Goal: Task Accomplishment & Management: Manage account settings

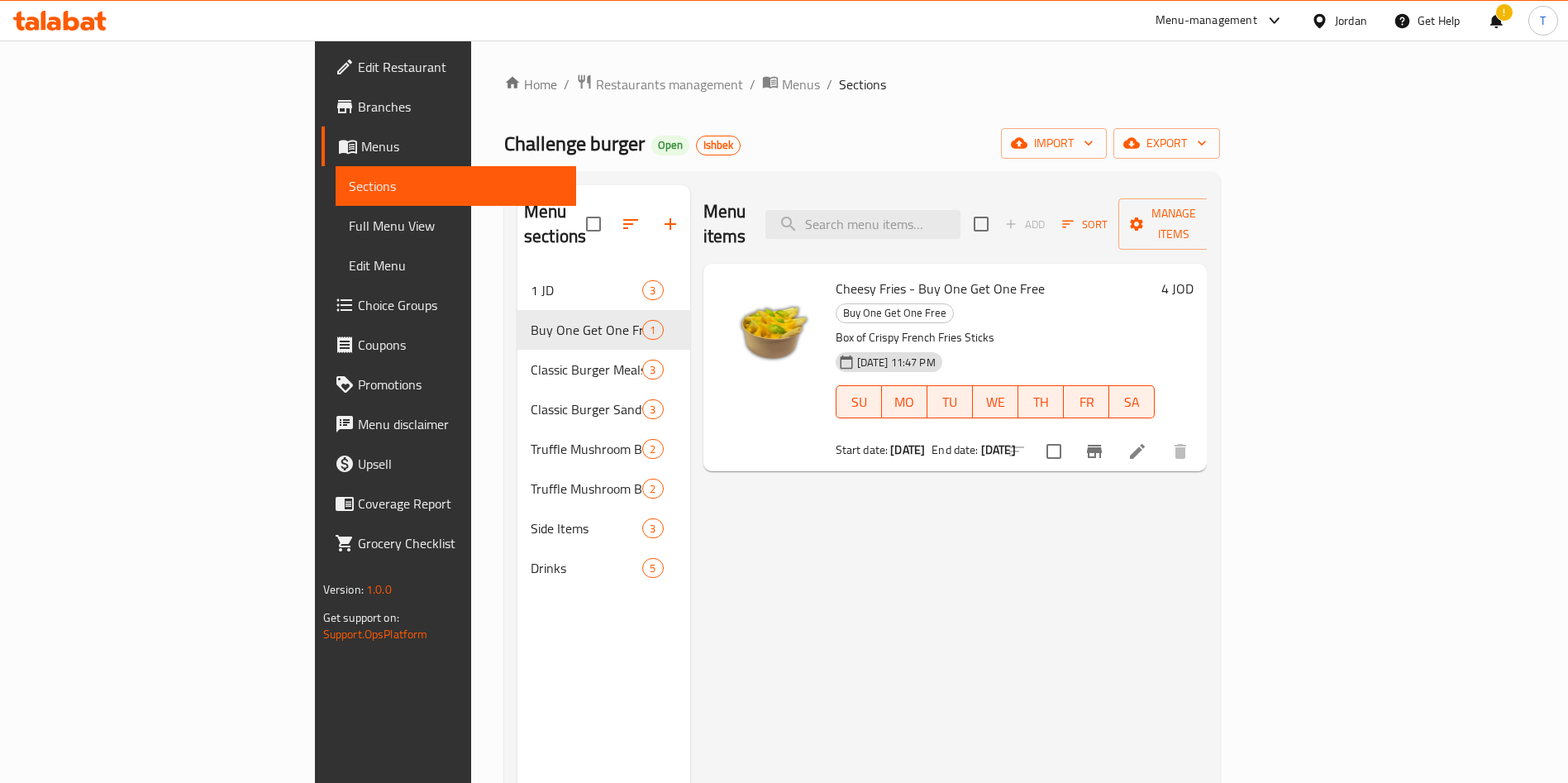
click at [596, 85] on span "Restaurants management" at bounding box center [669, 84] width 147 height 19
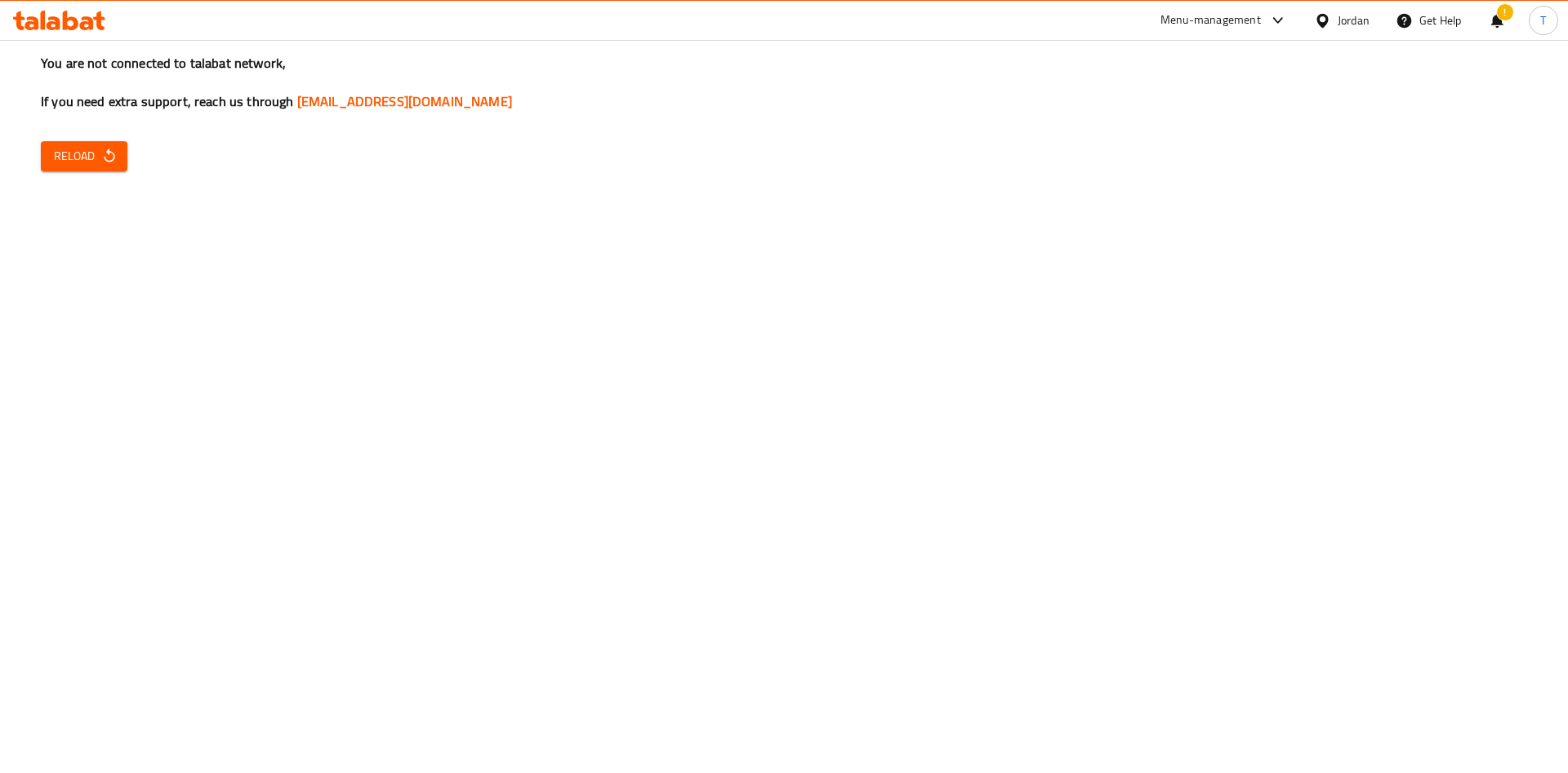
click at [71, 160] on span "Reload" at bounding box center [84, 156] width 61 height 20
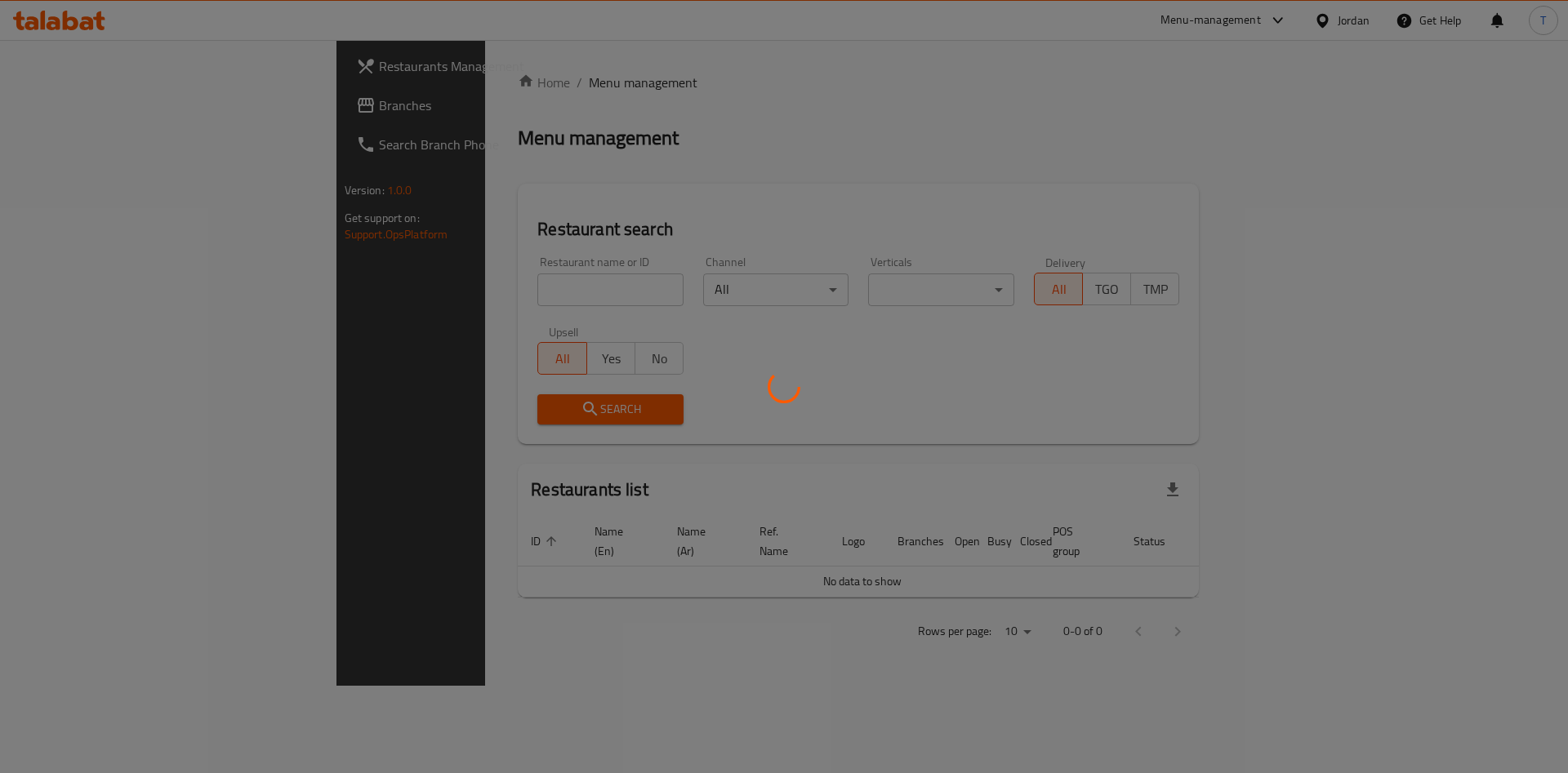
click at [441, 279] on div at bounding box center [784, 386] width 1568 height 773
click at [473, 291] on div at bounding box center [784, 386] width 1568 height 773
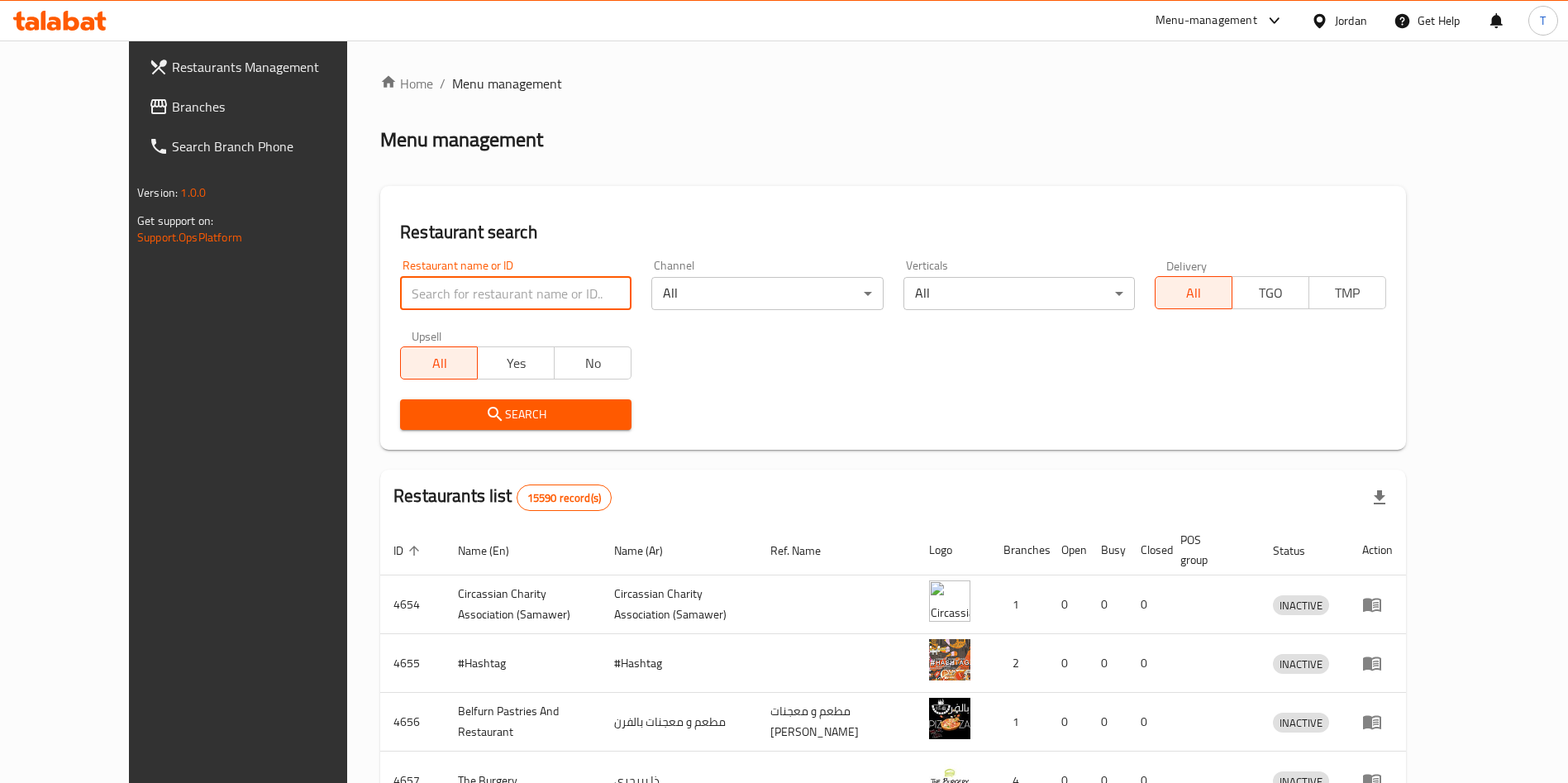
drag, startPoint x: 465, startPoint y: 287, endPoint x: 481, endPoint y: 286, distance: 16.0
click at [465, 287] on input "search" at bounding box center [516, 293] width 232 height 33
type input "shaher al"
click button "Search" at bounding box center [516, 414] width 232 height 30
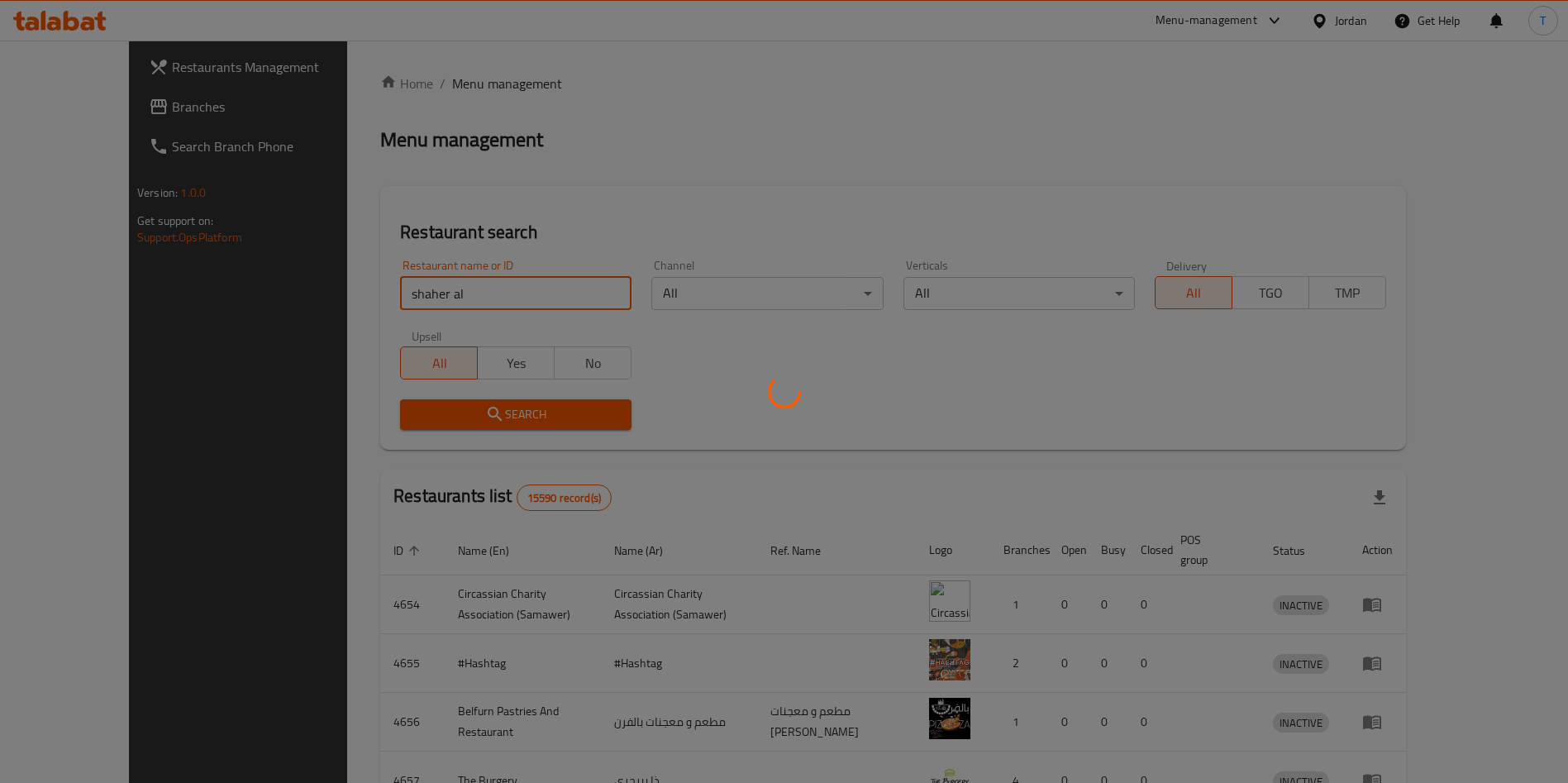
click button "Search" at bounding box center [516, 414] width 232 height 30
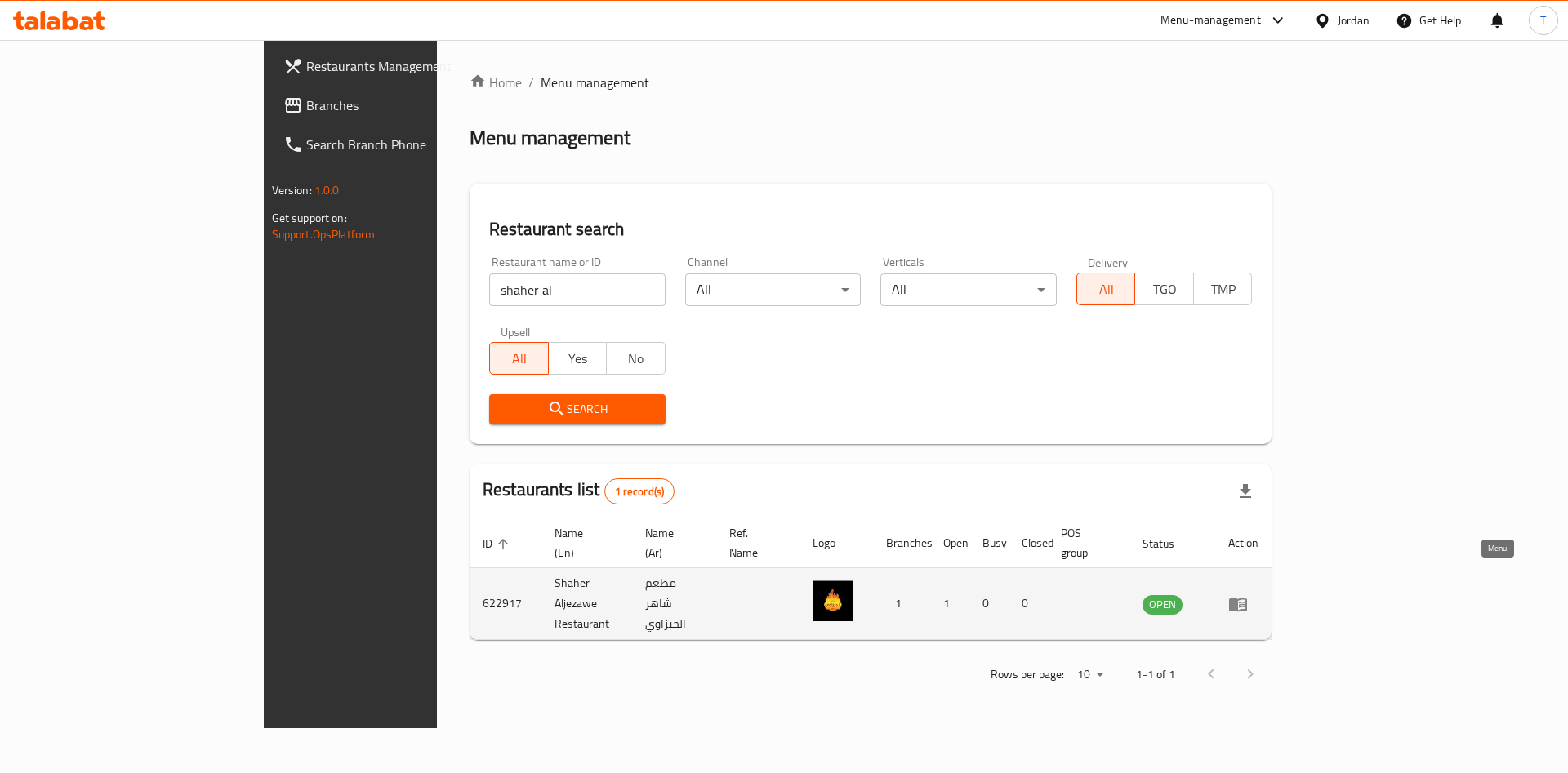
click at [1248, 594] on icon "enhanced table" at bounding box center [1238, 604] width 19 height 19
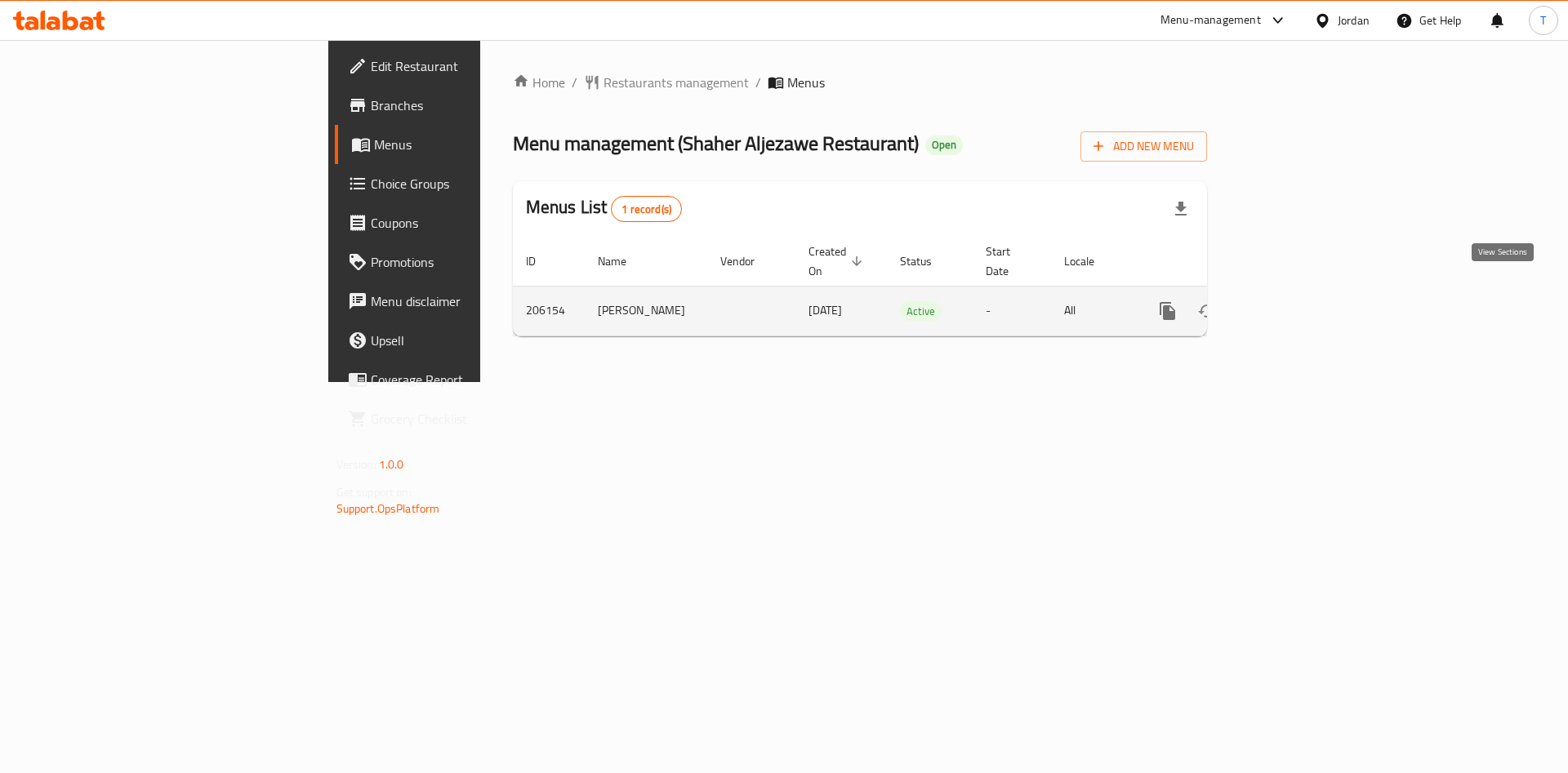
click at [1305, 291] on link "enhanced table" at bounding box center [1285, 311] width 39 height 39
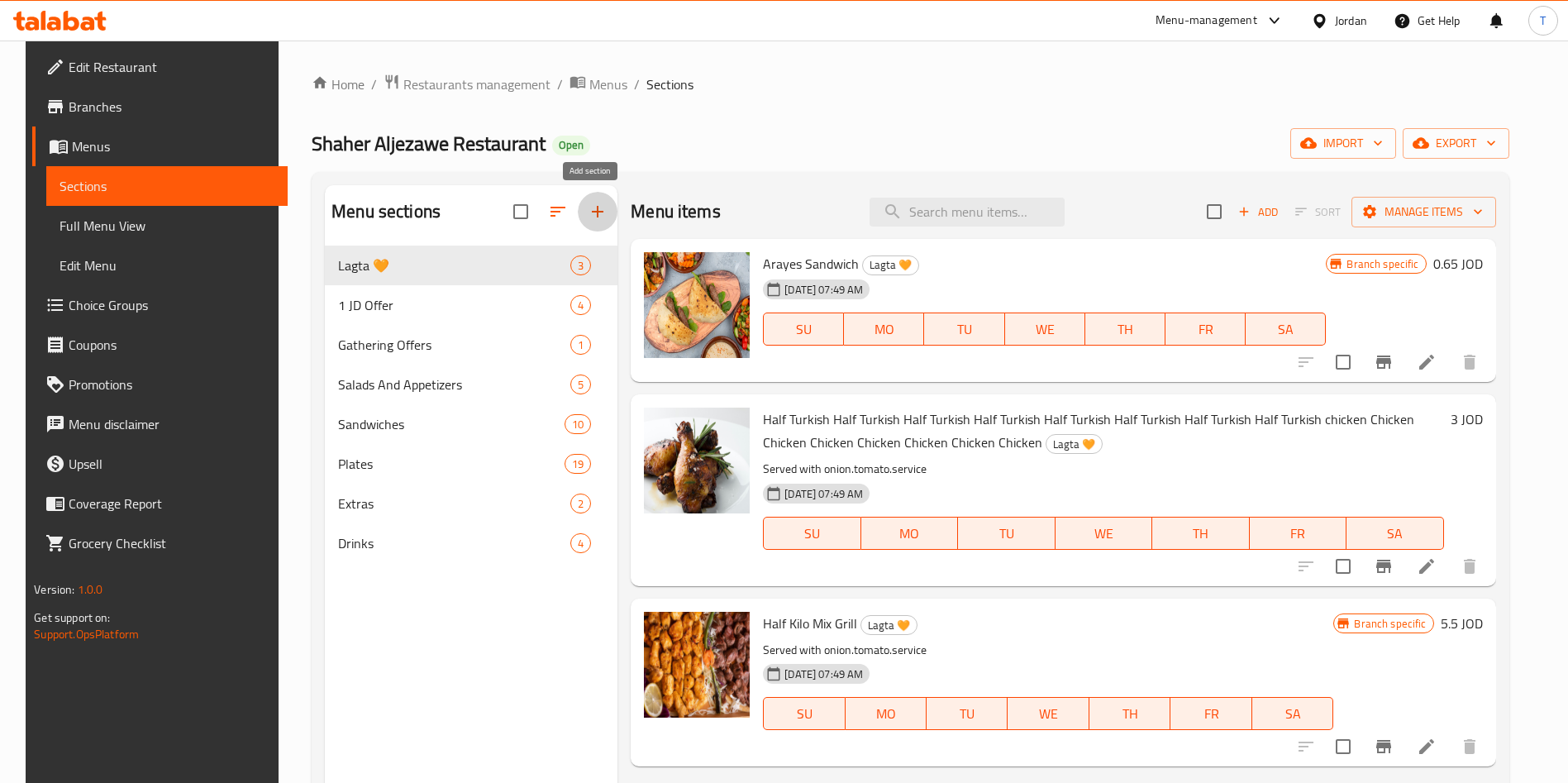
click at [580, 211] on button "button" at bounding box center [597, 211] width 40 height 40
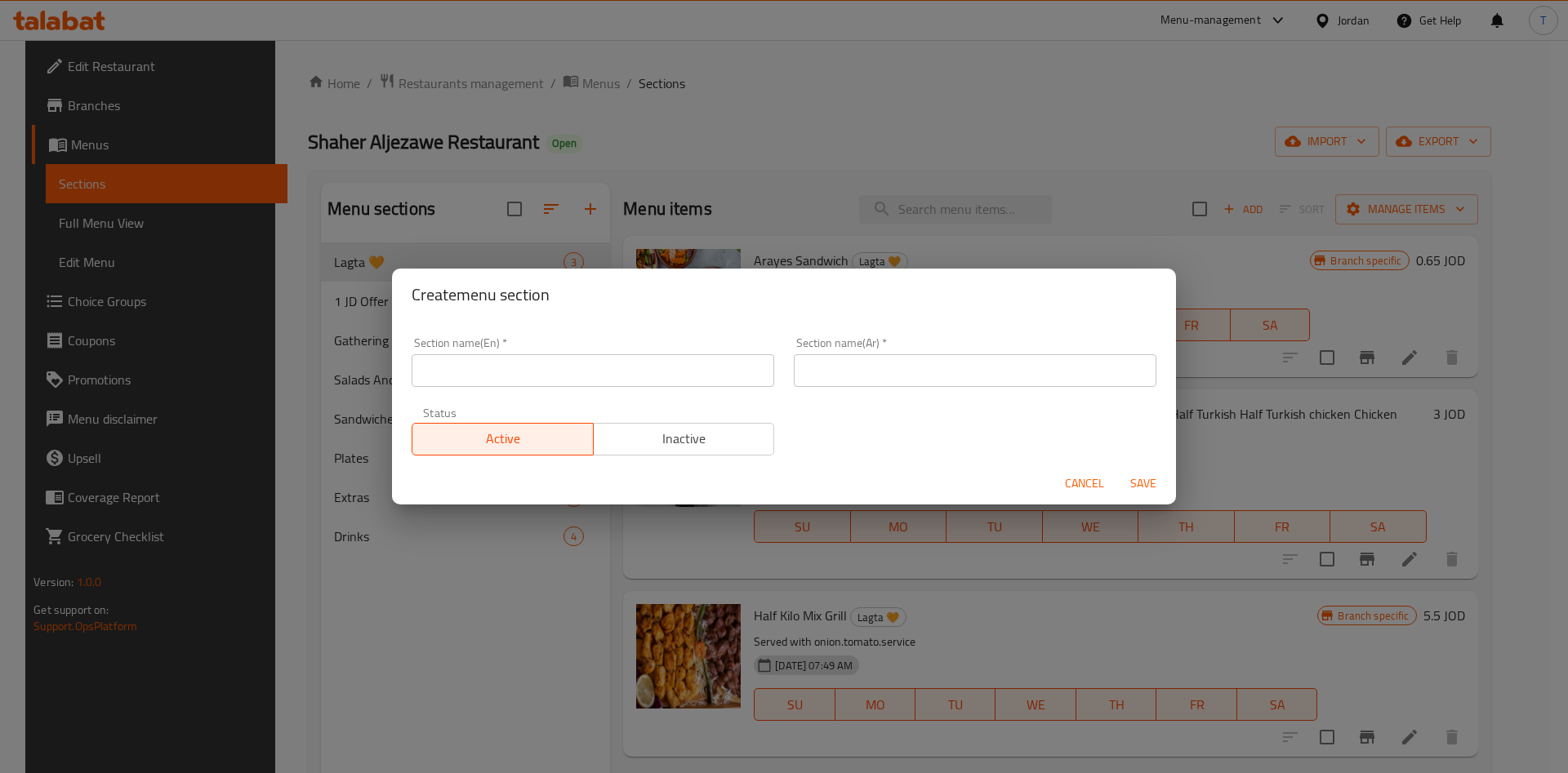
click at [500, 357] on input "text" at bounding box center [593, 370] width 363 height 33
type input "Combo"
type input "كومبو"
click at [745, 445] on span "Inactive" at bounding box center [684, 438] width 168 height 24
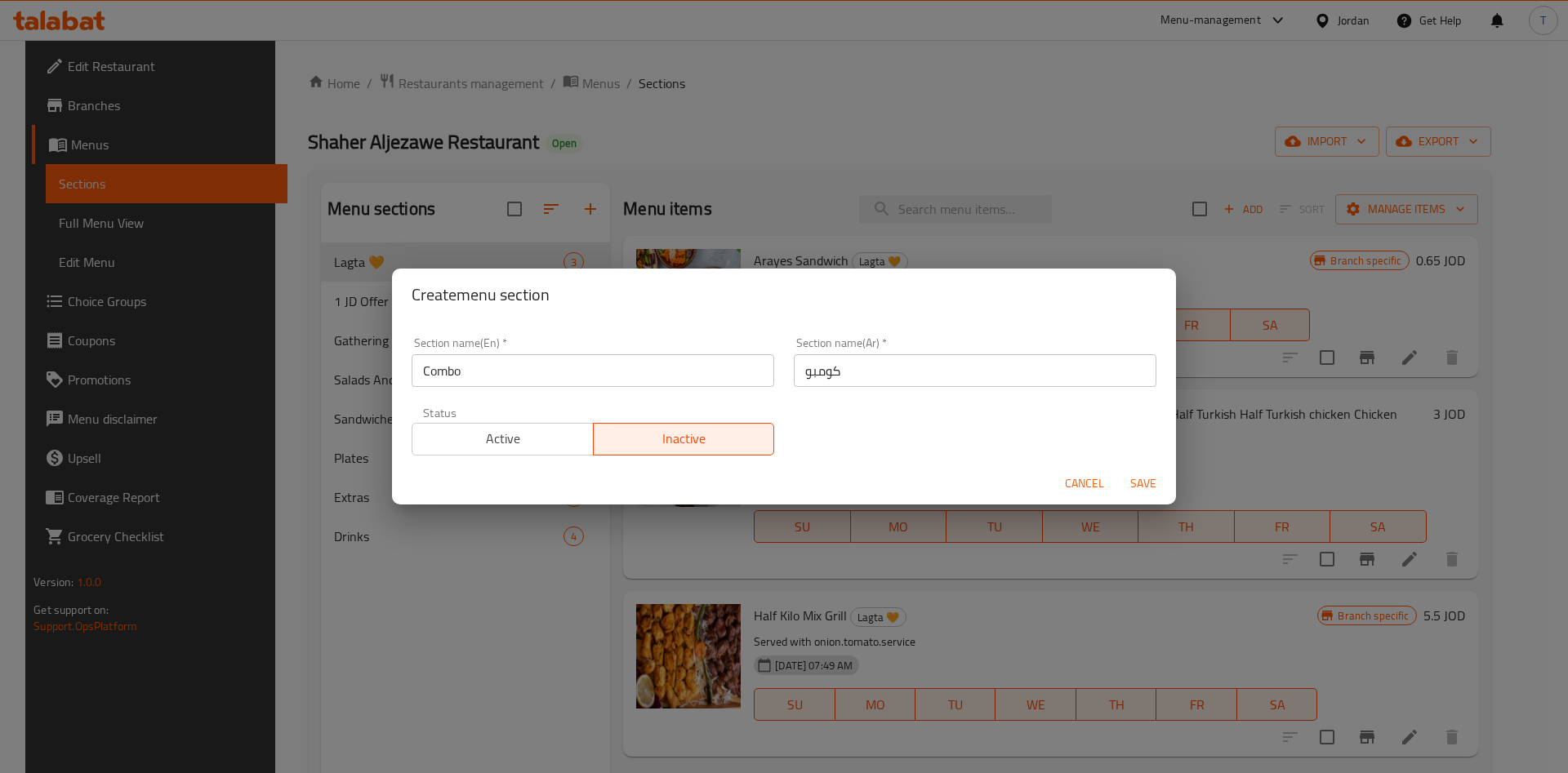
click at [1140, 484] on span "Save" at bounding box center [1143, 483] width 39 height 20
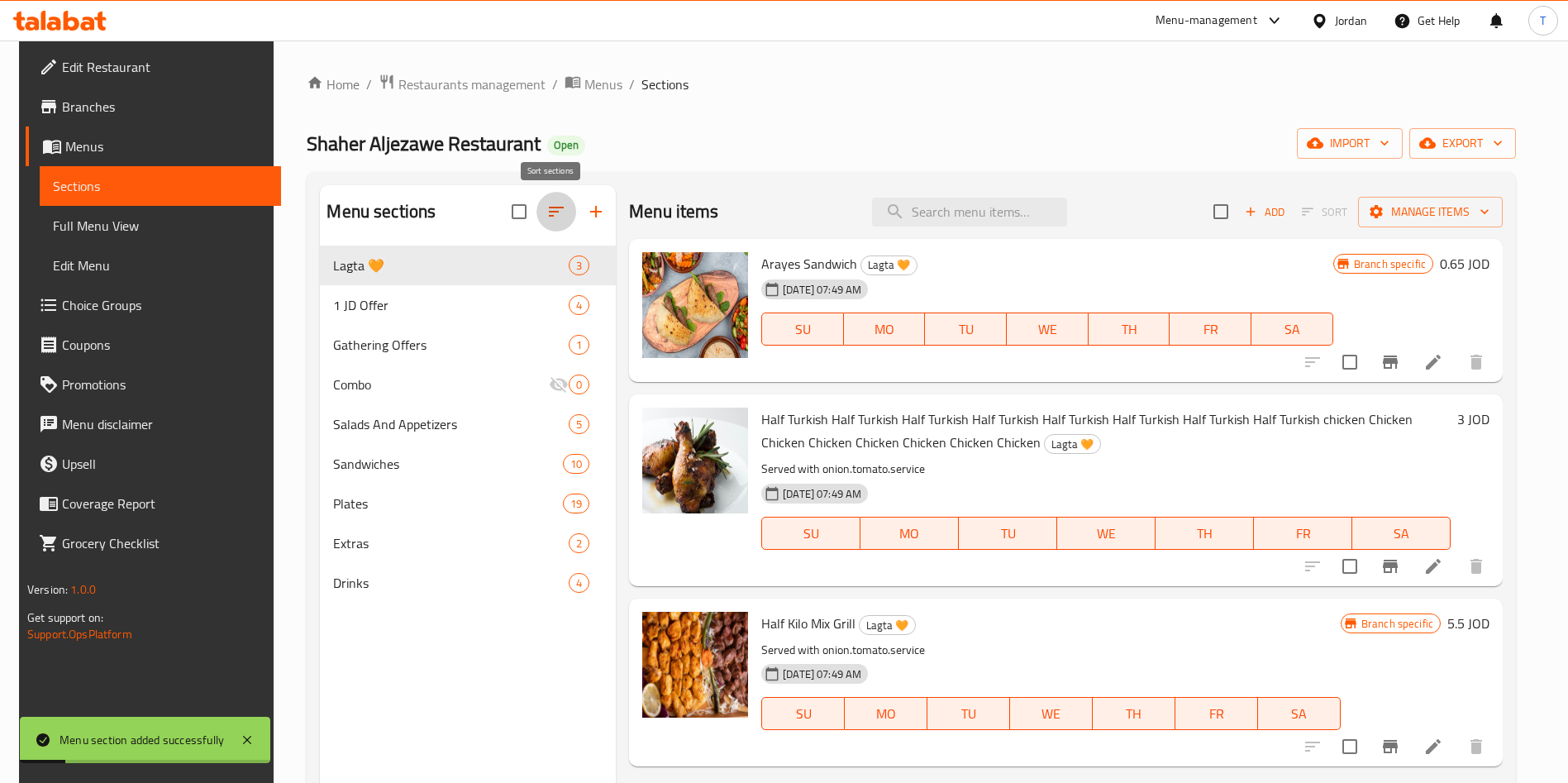
click at [547, 210] on icon "button" at bounding box center [556, 211] width 19 height 19
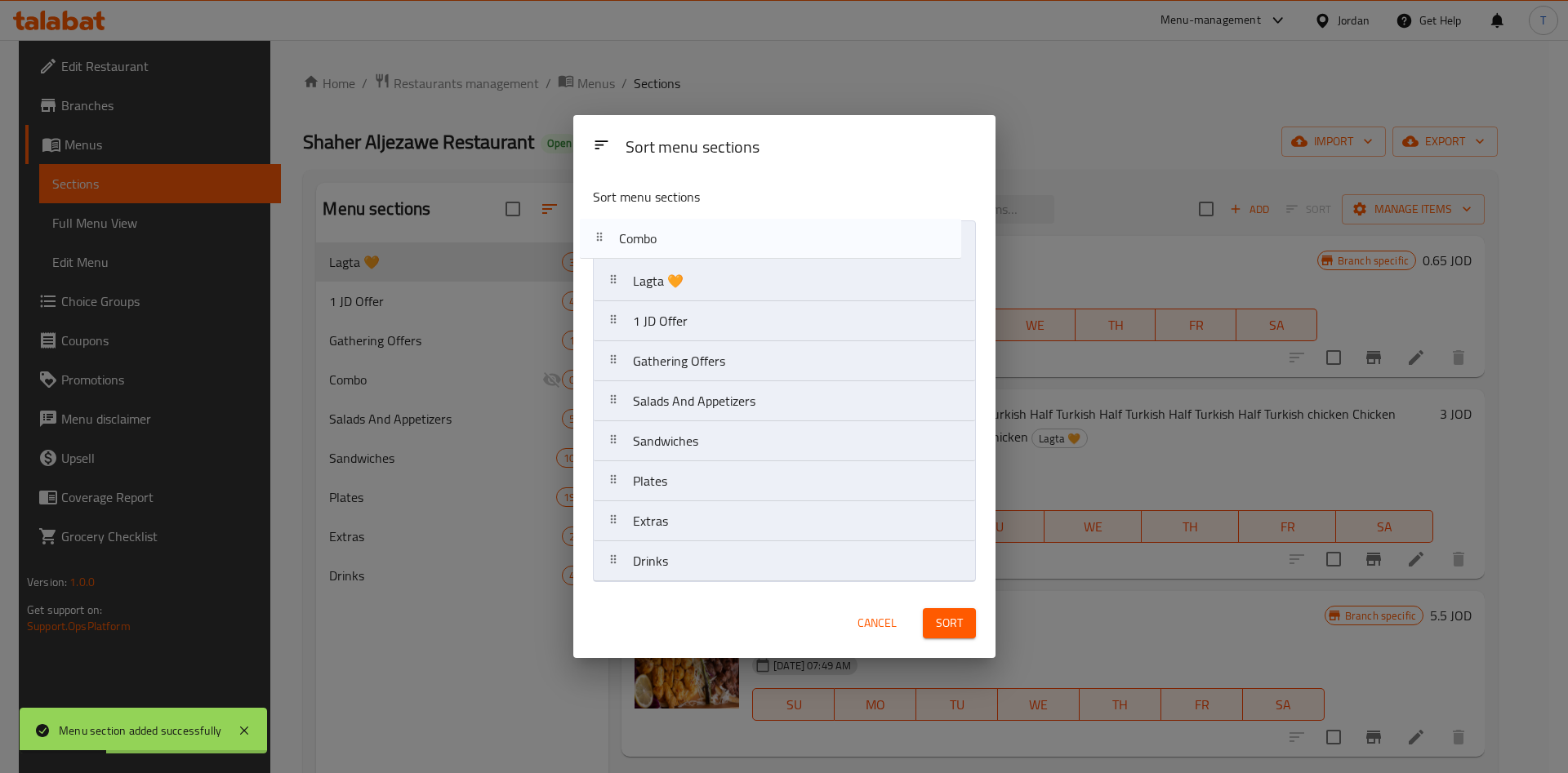
drag, startPoint x: 722, startPoint y: 374, endPoint x: 709, endPoint y: 245, distance: 129.7
click at [709, 245] on nav "Lagta 🧡 1 JD Offer Gathering Offers Combo Salads And Appetizers Sandwiches Plat…" at bounding box center [784, 401] width 383 height 362
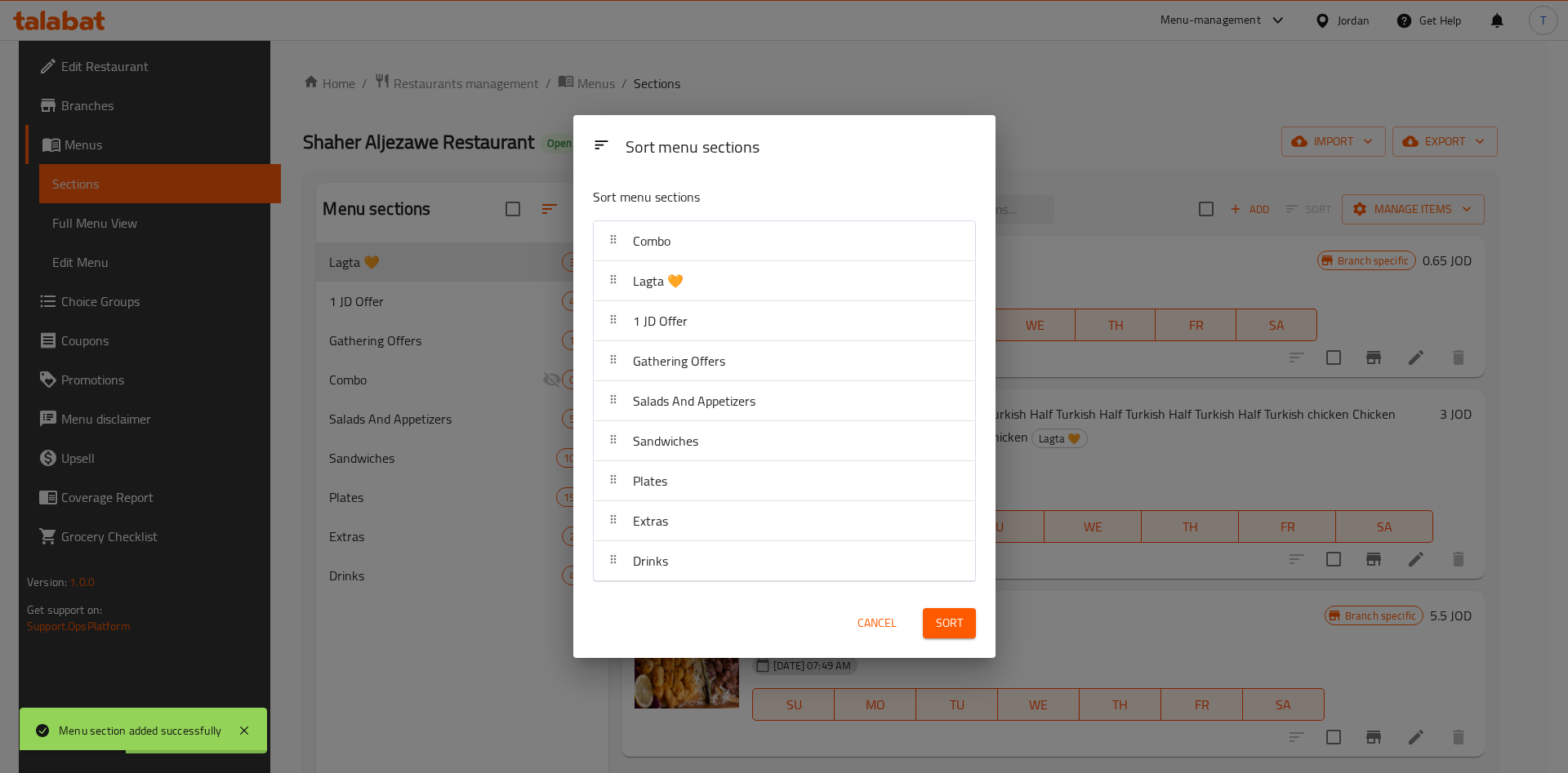
click at [959, 616] on span "Sort" at bounding box center [949, 623] width 27 height 20
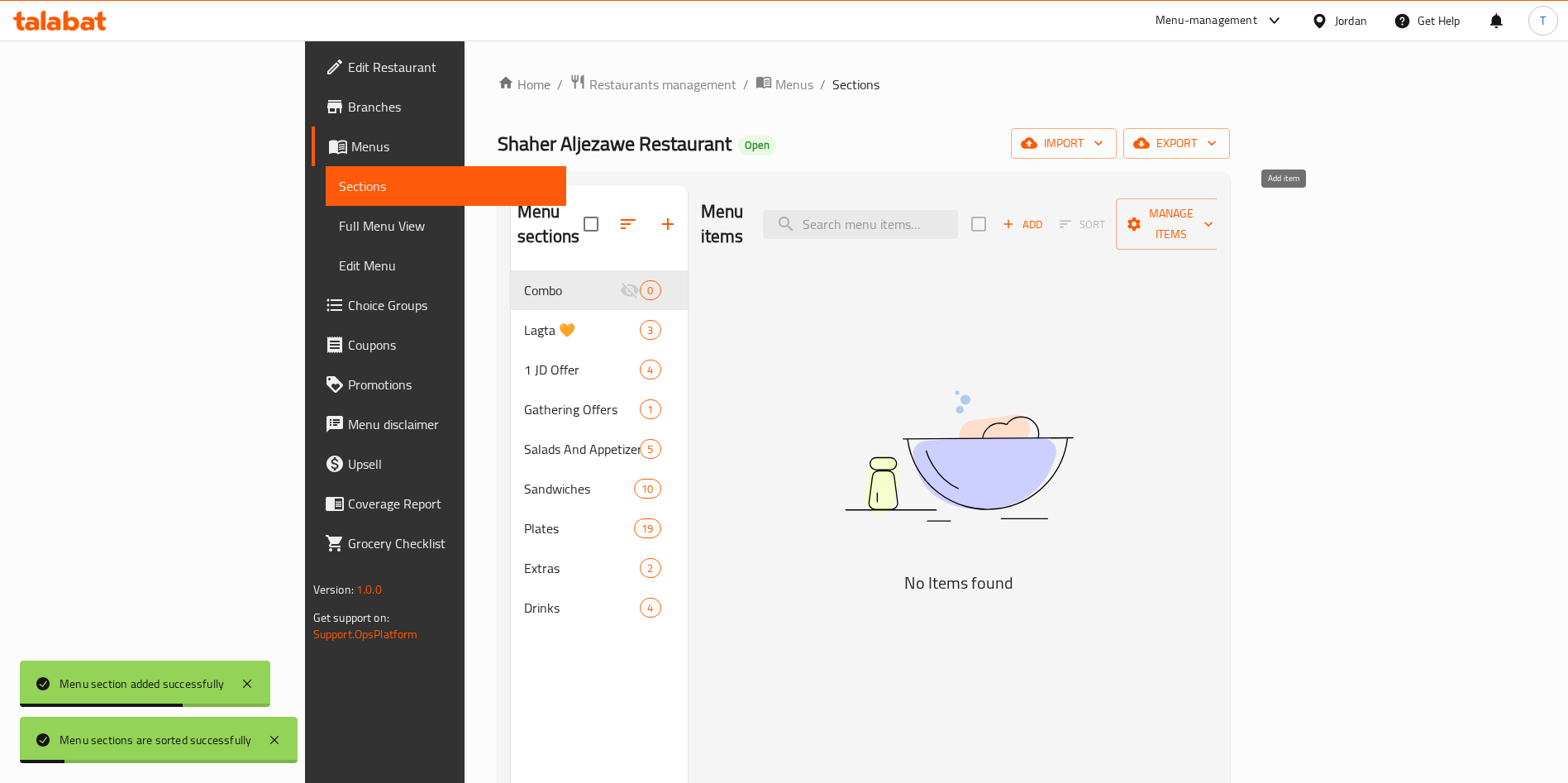
click at [1044, 215] on span "Add" at bounding box center [1022, 225] width 45 height 19
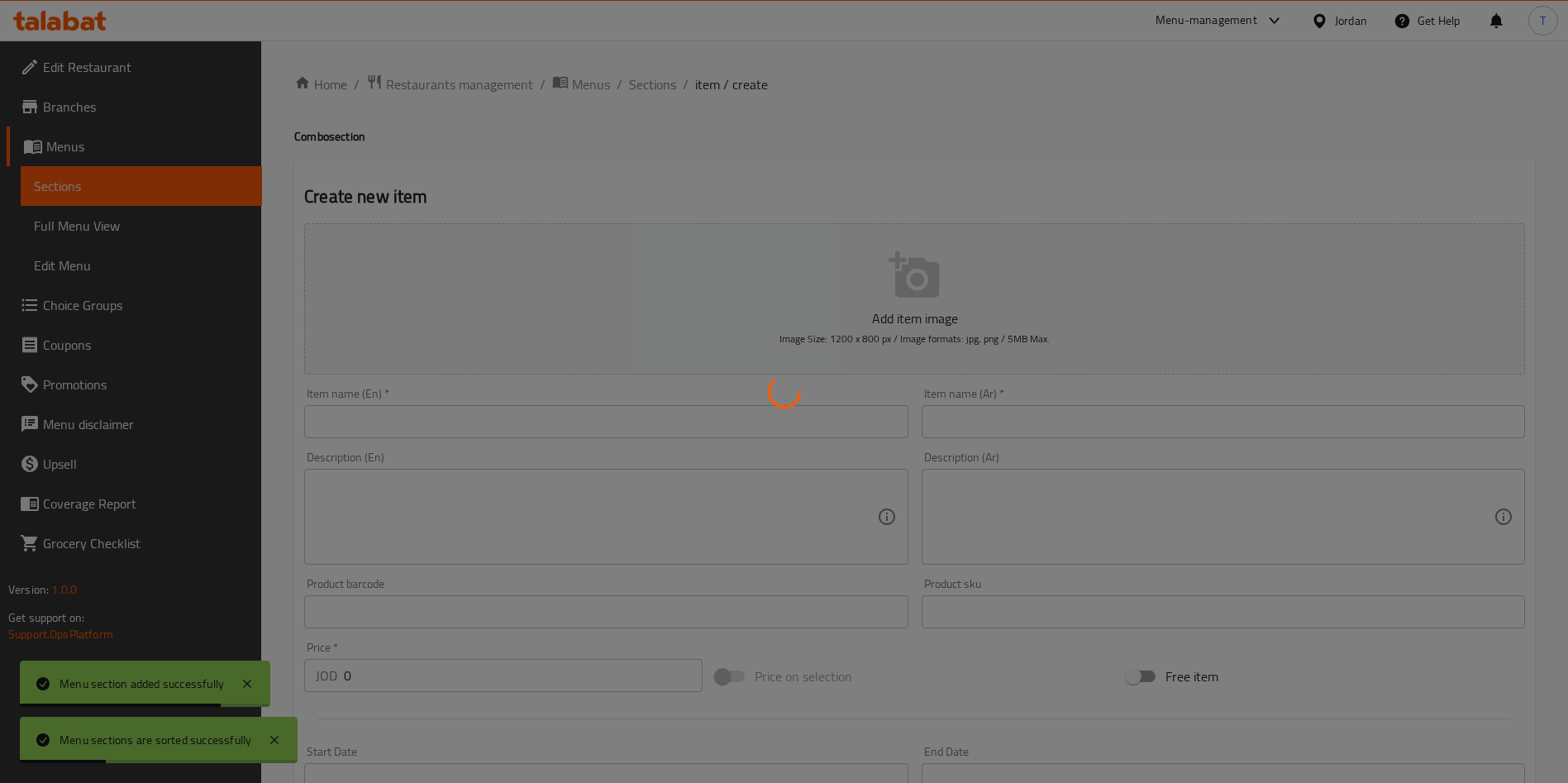
click at [567, 422] on div at bounding box center [784, 392] width 1568 height 783
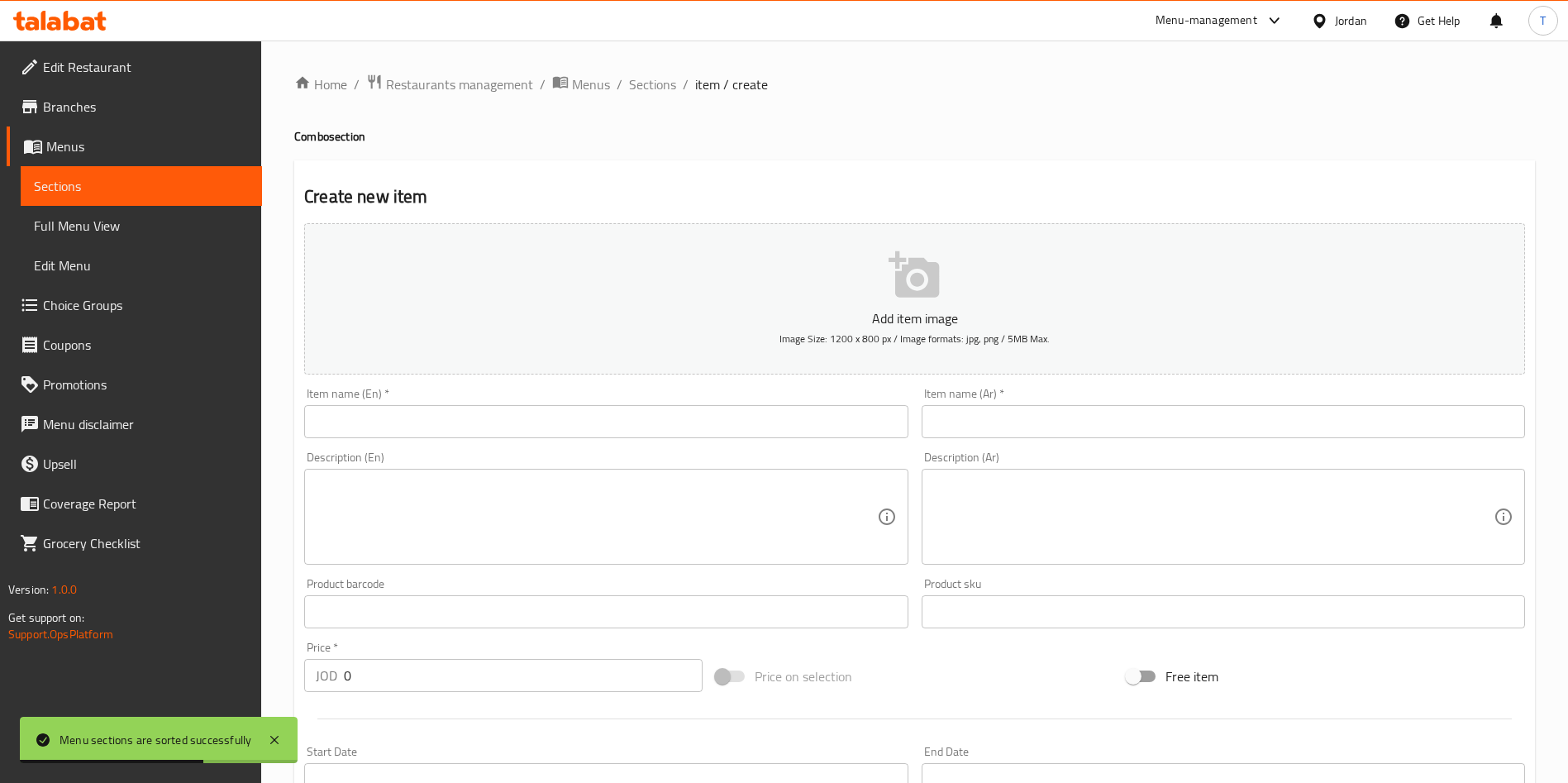
click at [502, 433] on input "text" at bounding box center [605, 422] width 603 height 33
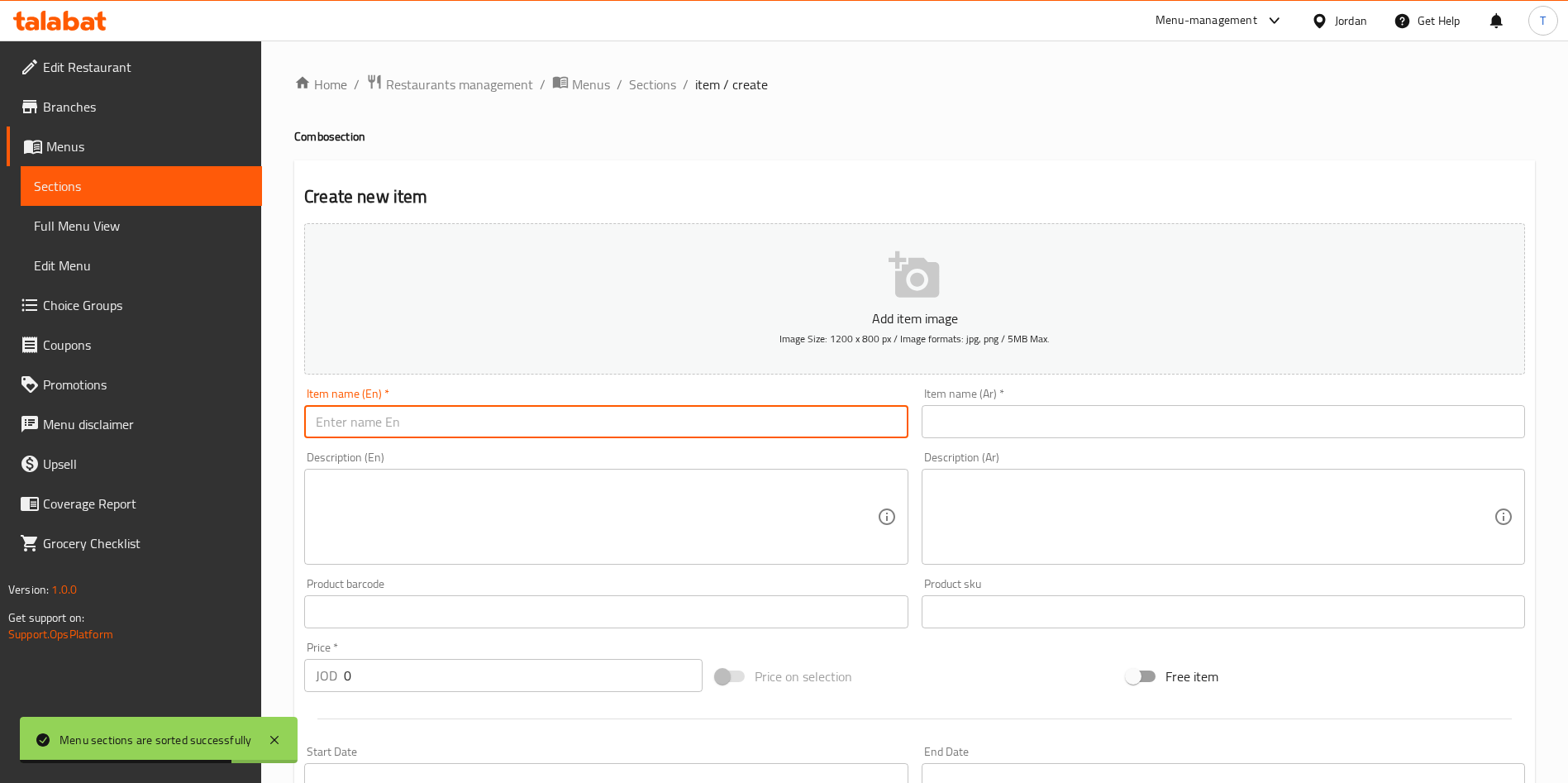
type input "u"
type input "ِ"
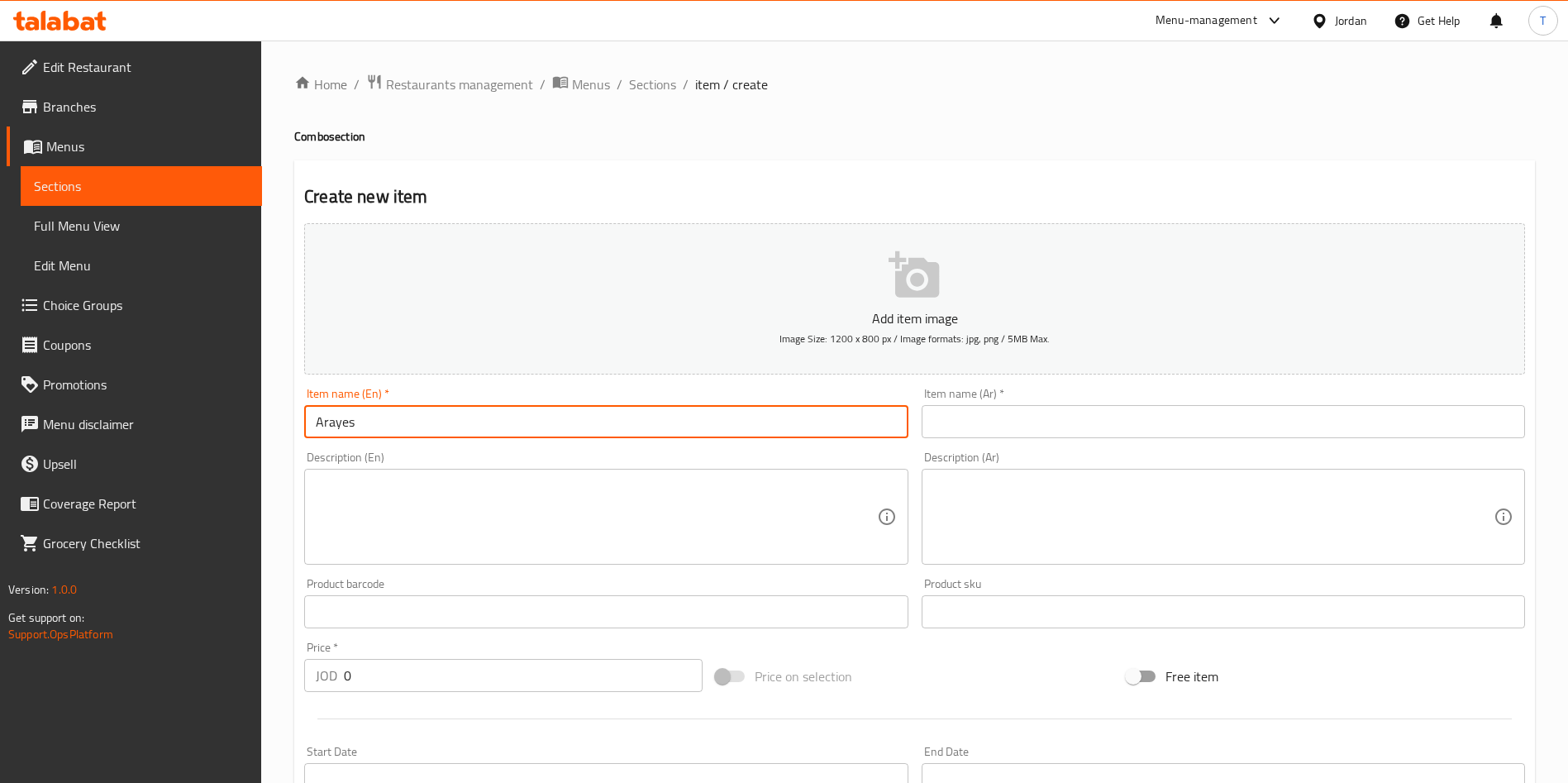
type input "Arayes"
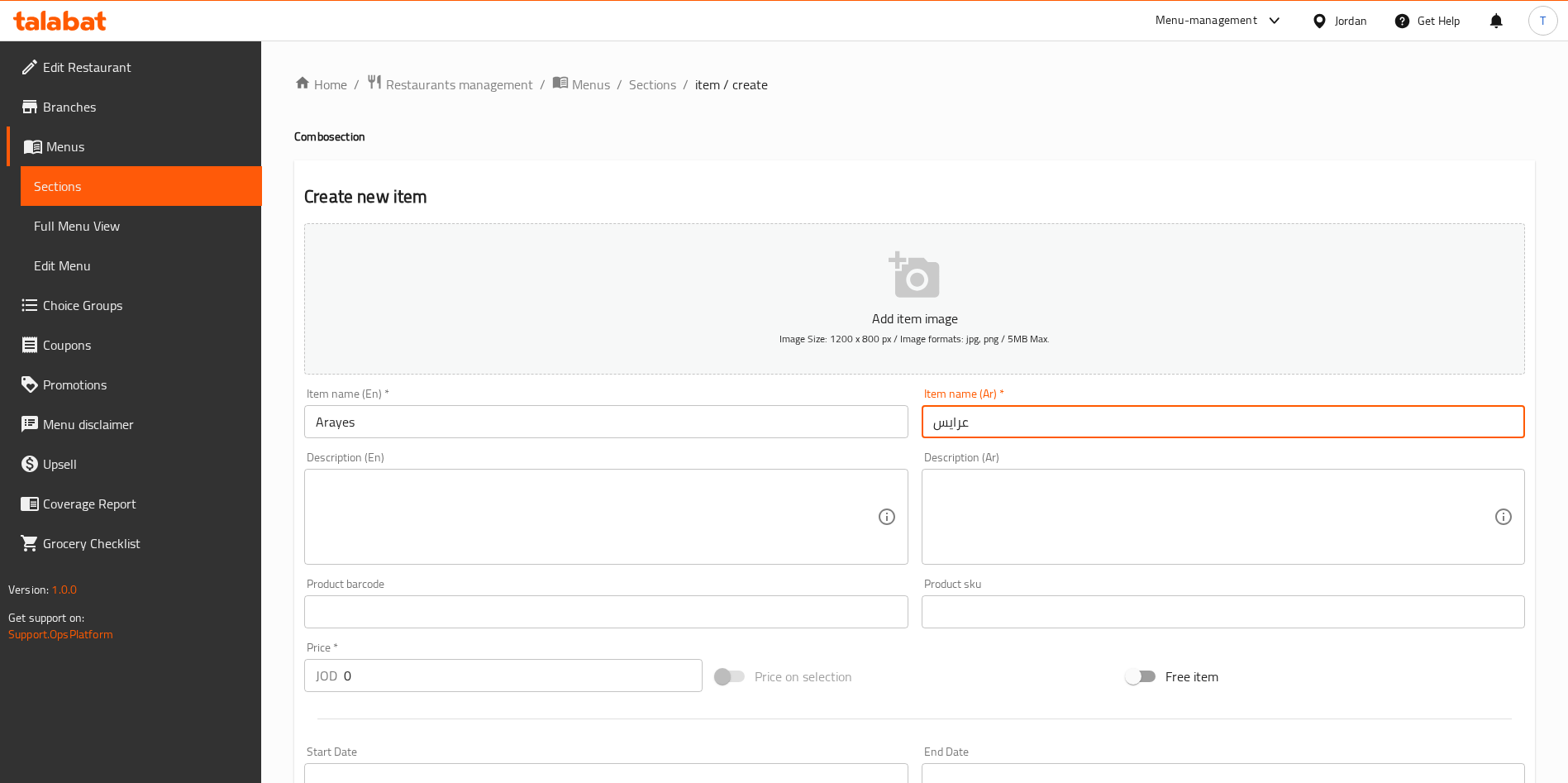
type input "عرايس"
click at [364, 494] on textarea at bounding box center [596, 517] width 561 height 79
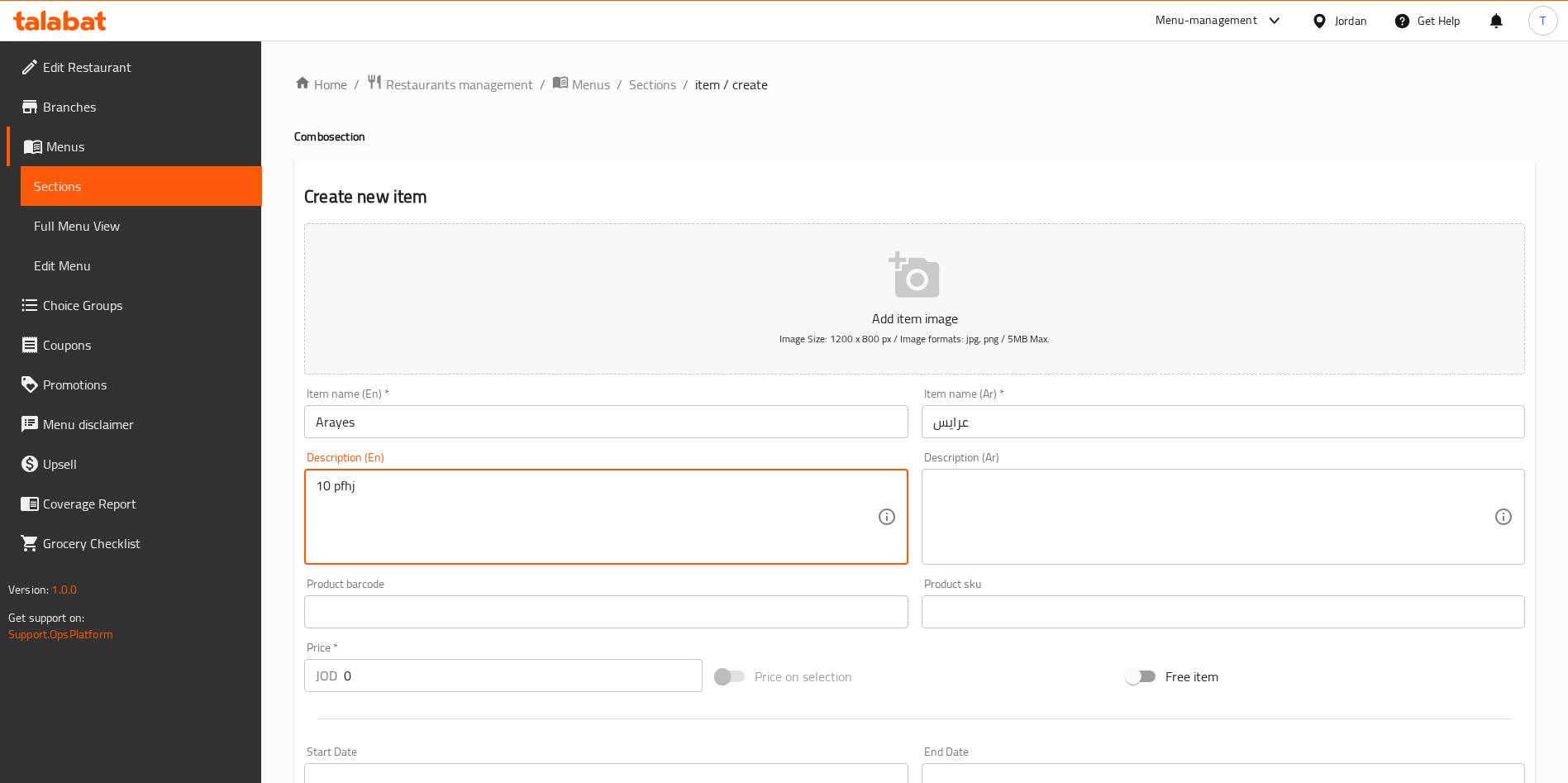
click at [361, 489] on textarea "10 pfhj" at bounding box center [596, 517] width 561 height 79
type textarea "10 PCs"
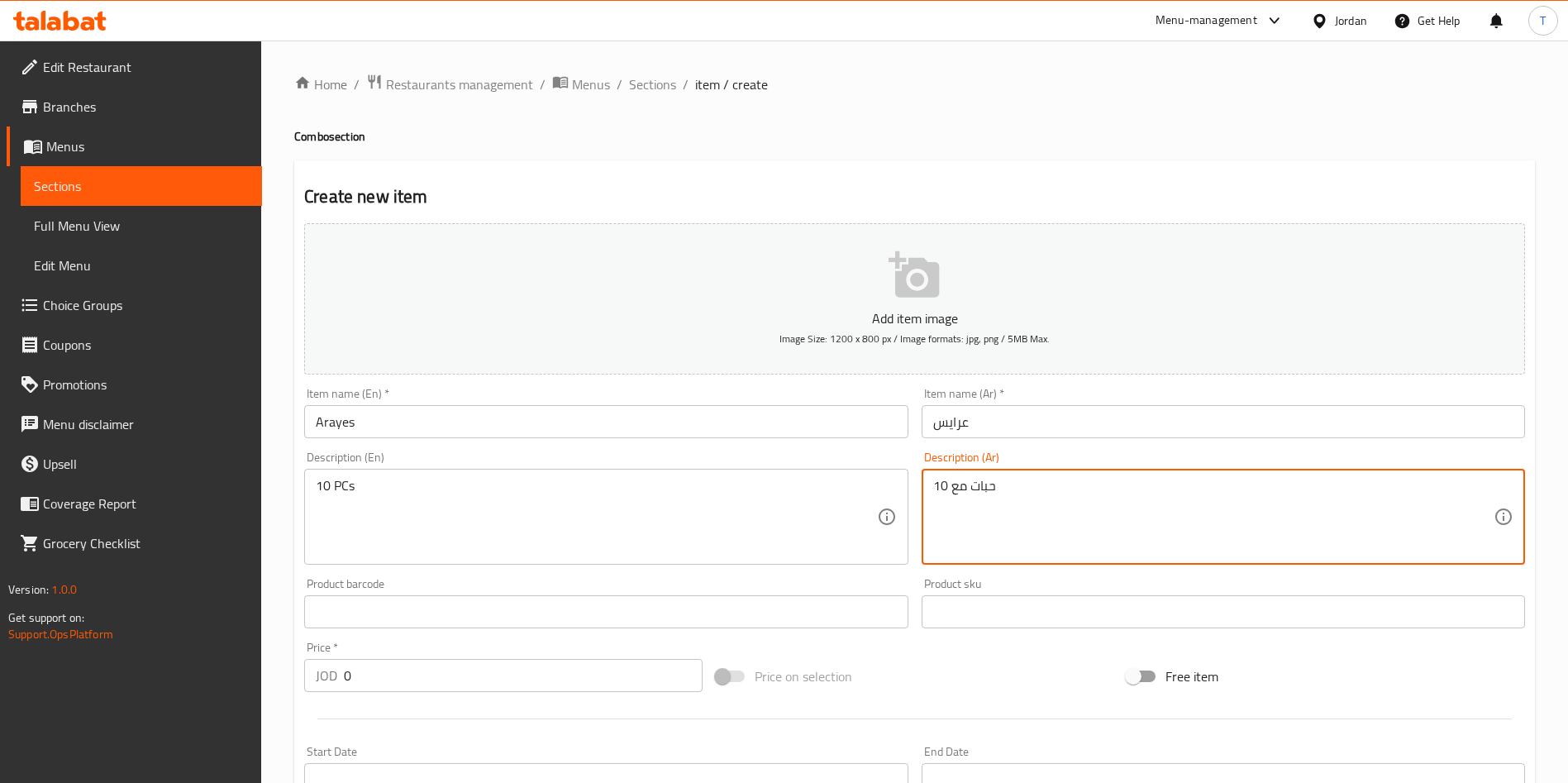
paste textarea "بصل مقطع وسرفيس"
type textarea "10 حبات مع بصل مقطع وسرفيس"
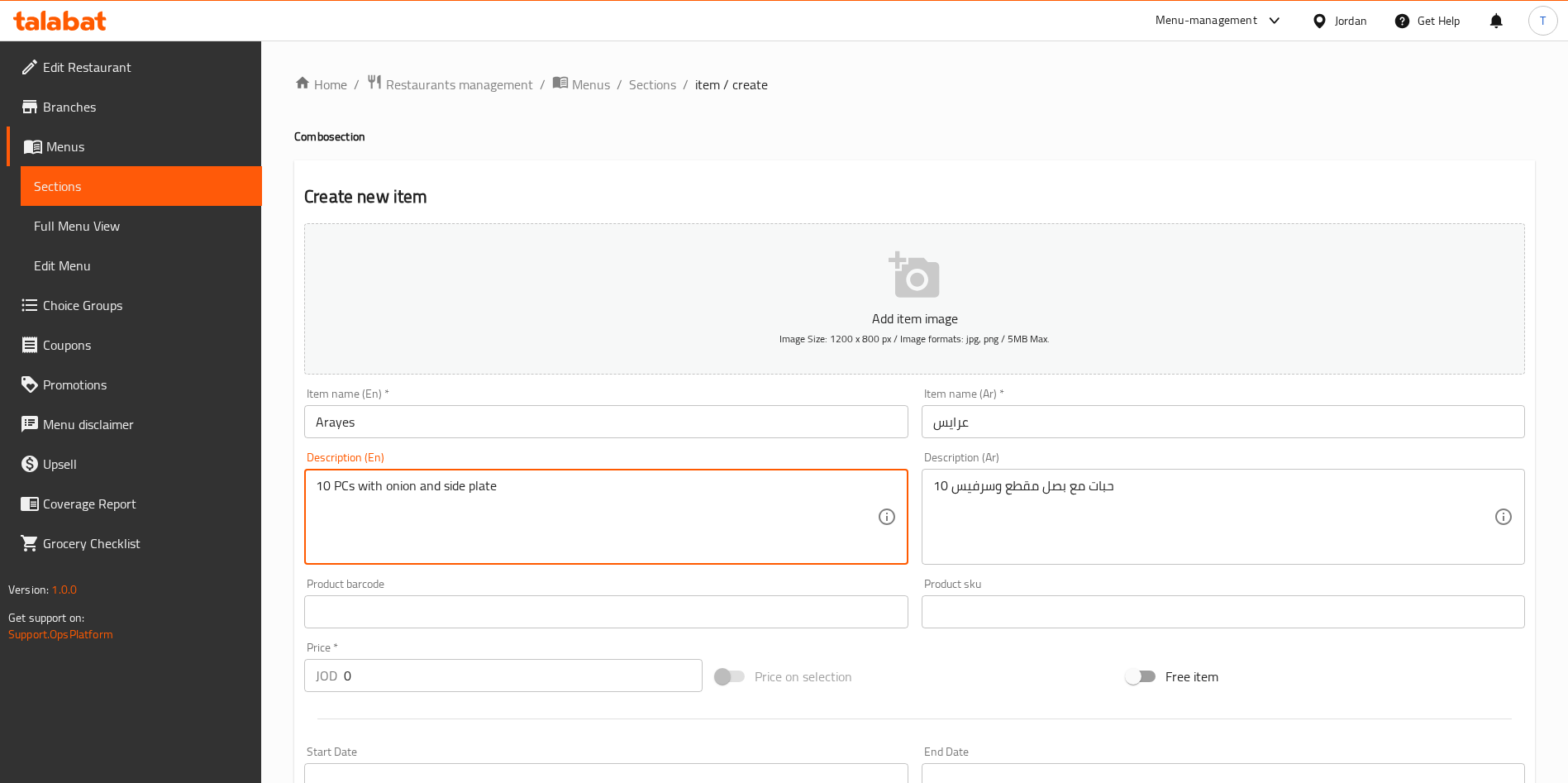
type textarea "10 PCs with onion and side plate"
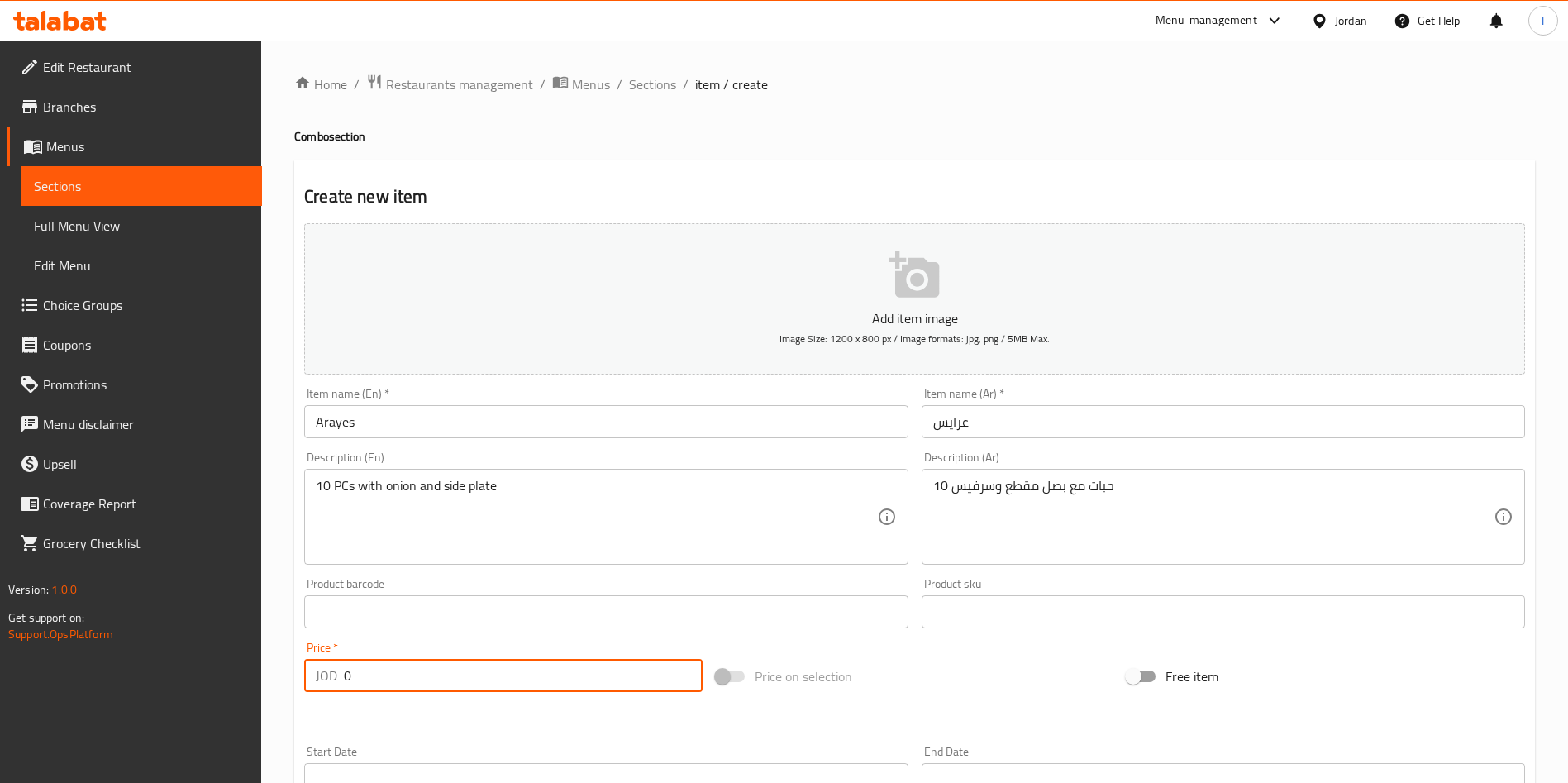
drag, startPoint x: 423, startPoint y: 681, endPoint x: 291, endPoint y: 677, distance: 132.1
click at [296, 677] on div "Create new item Add item image Image Size: 1200 x 800 px / Image formats: jpg, …" at bounding box center [914, 642] width 1240 height 962
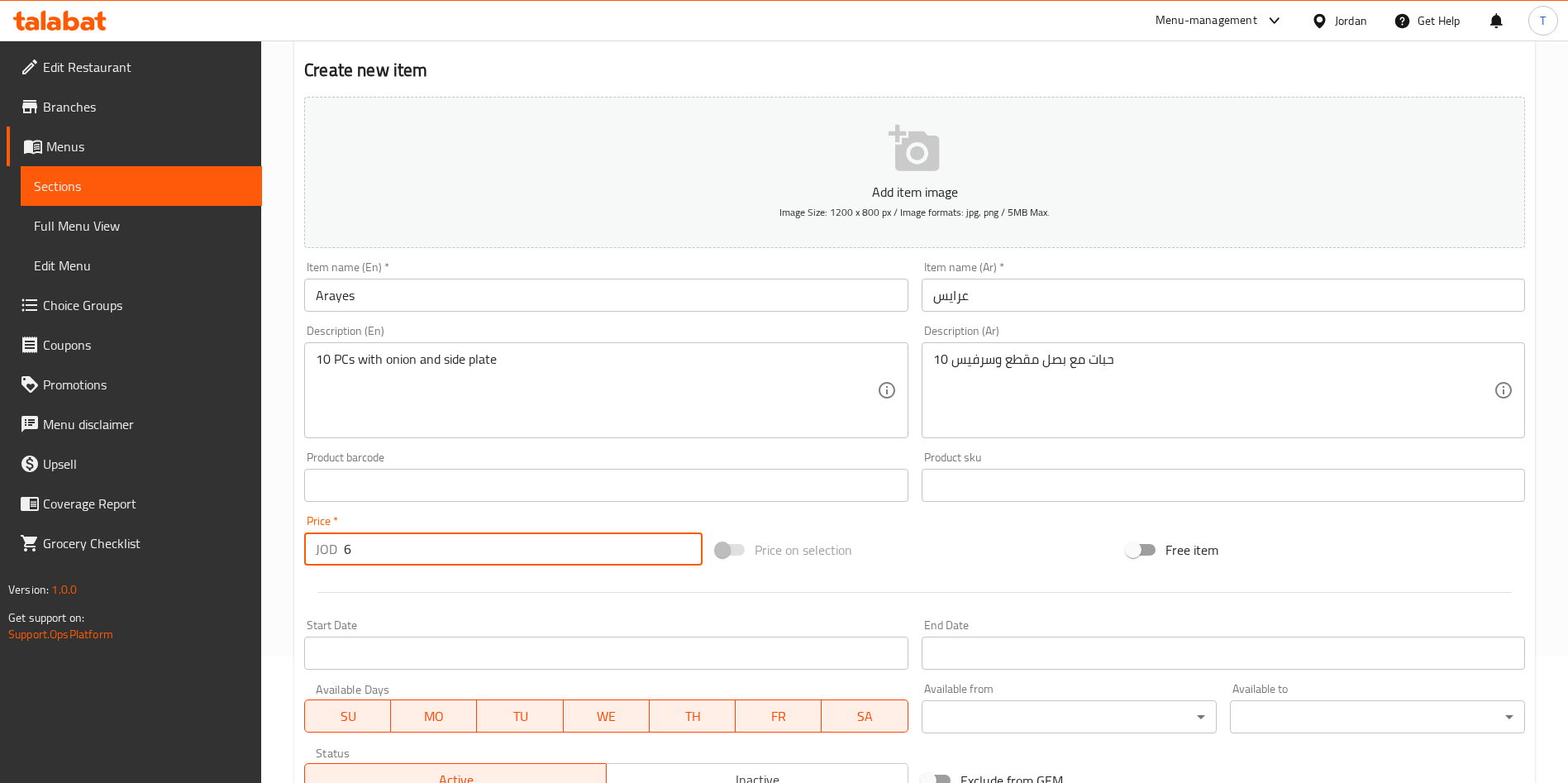
scroll to position [372, 0]
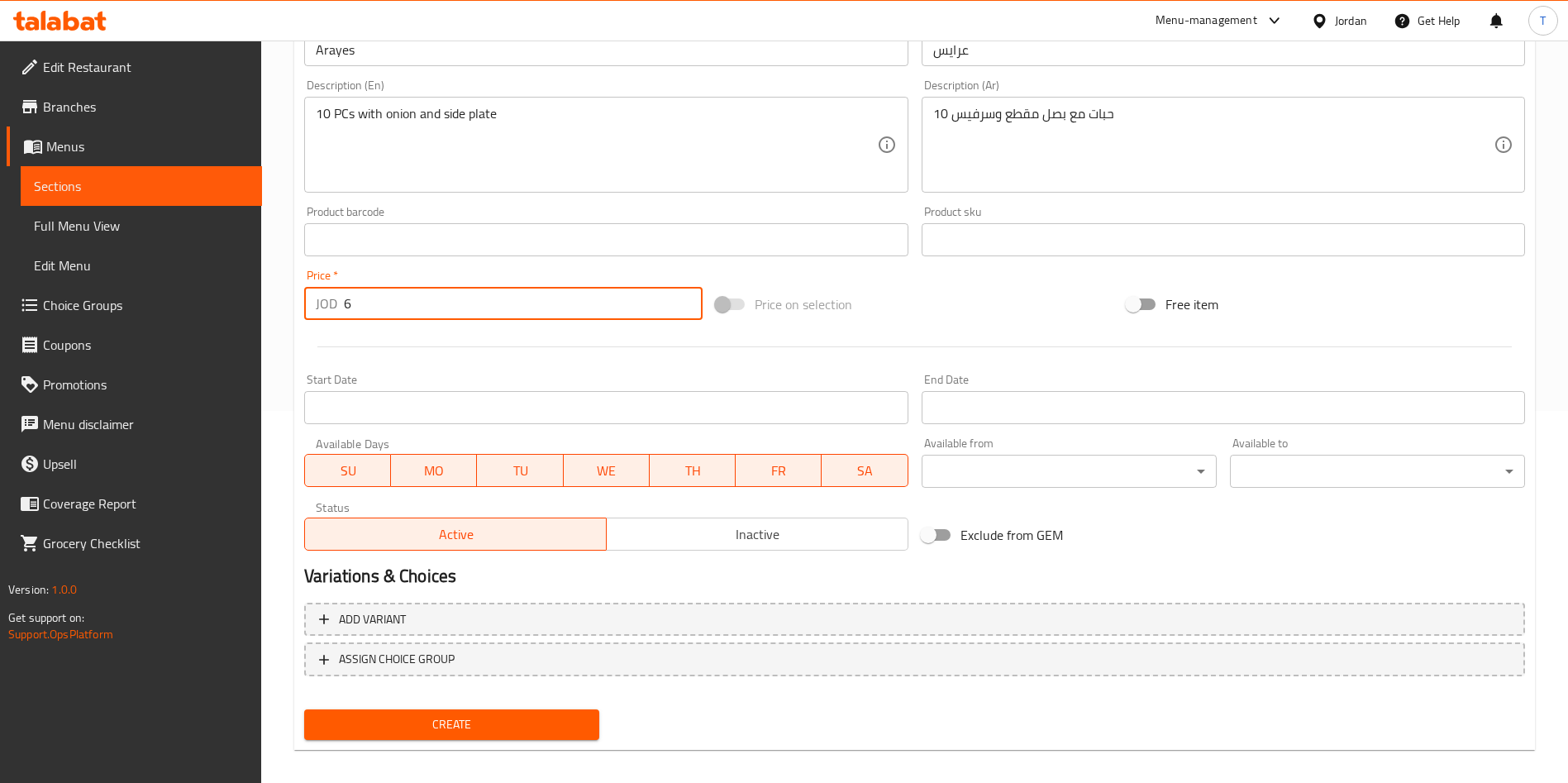
type input "6"
click at [518, 727] on span "Create" at bounding box center [452, 725] width 269 height 20
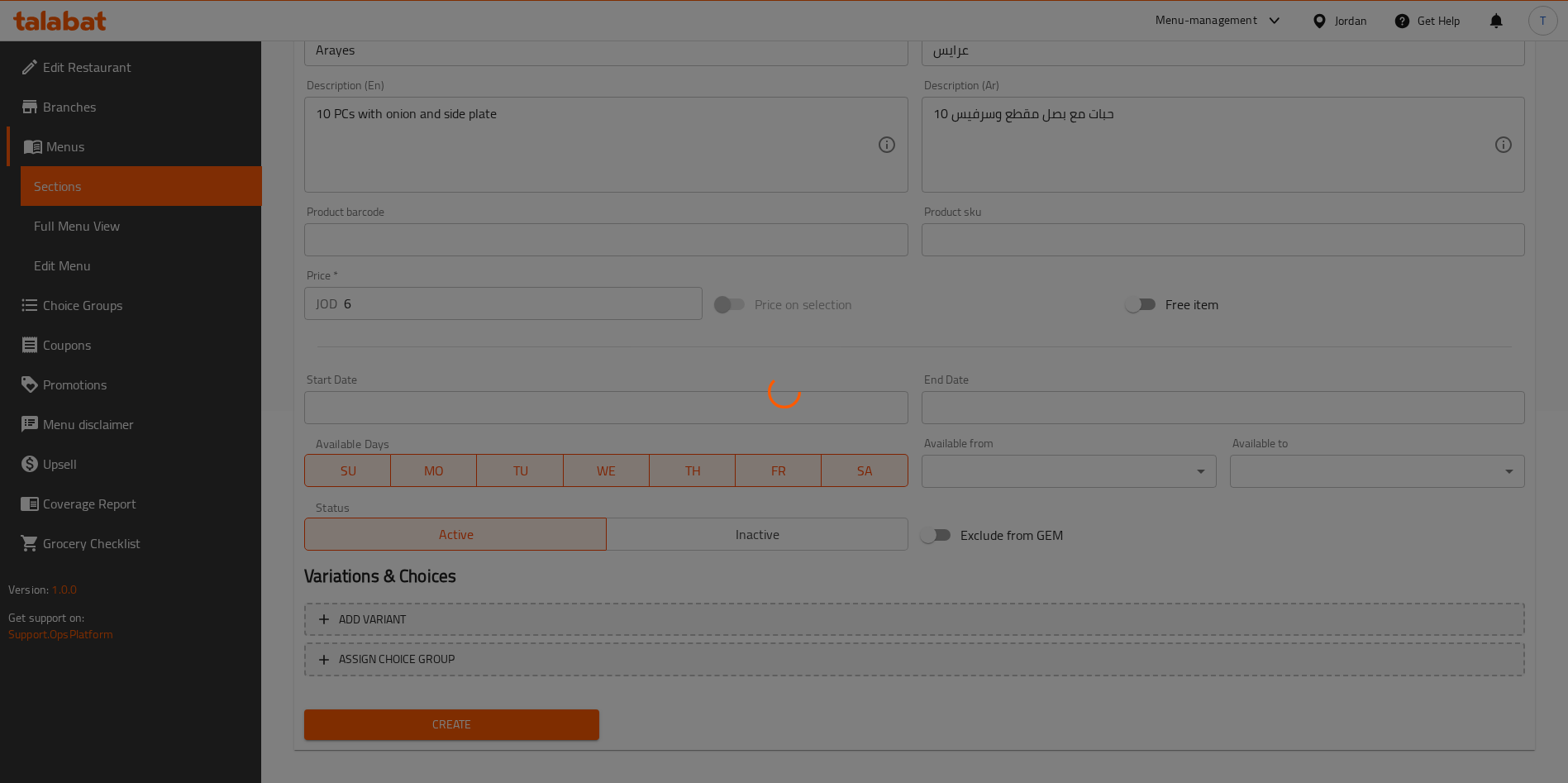
scroll to position [0, 0]
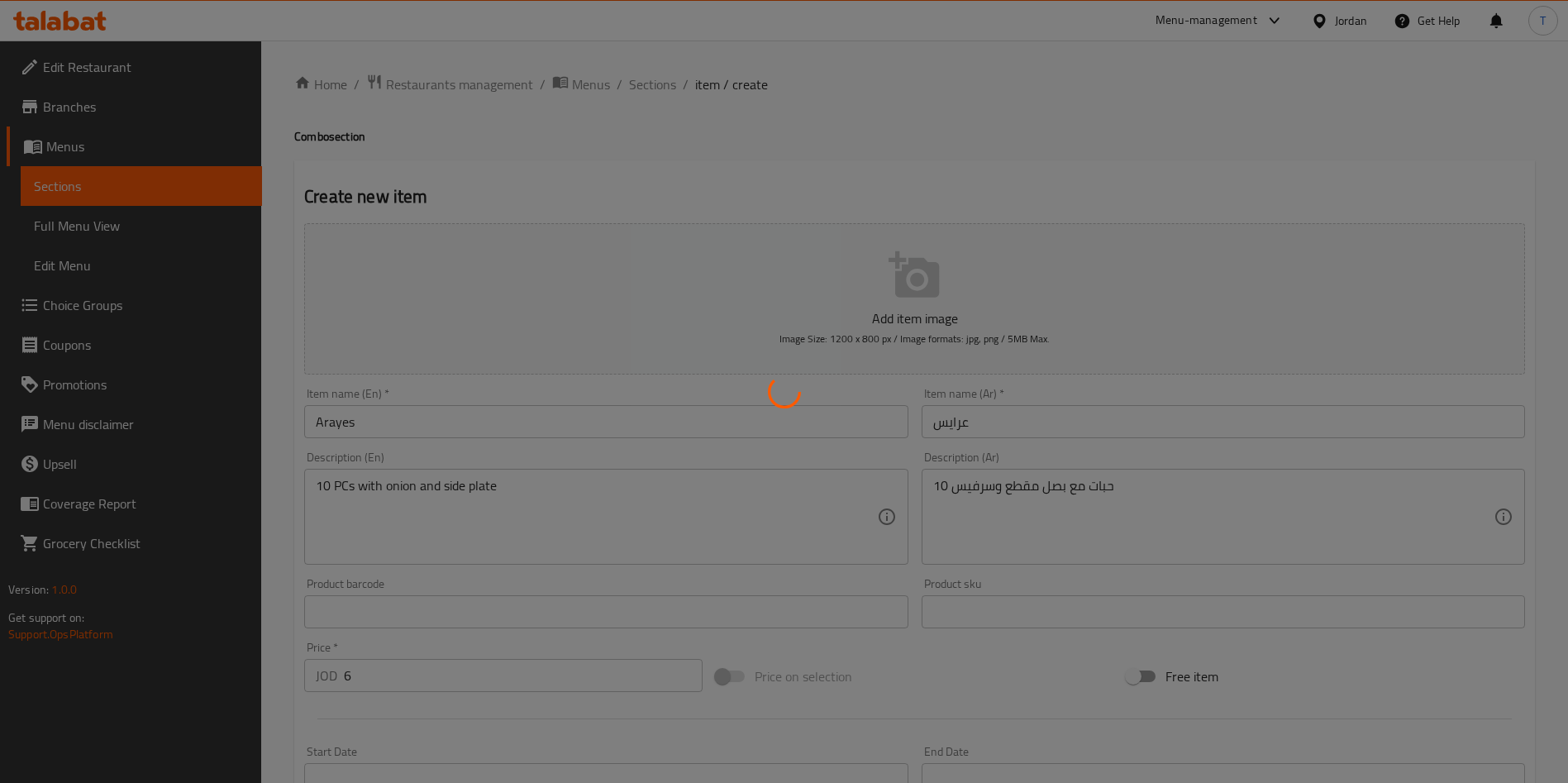
type input "0"
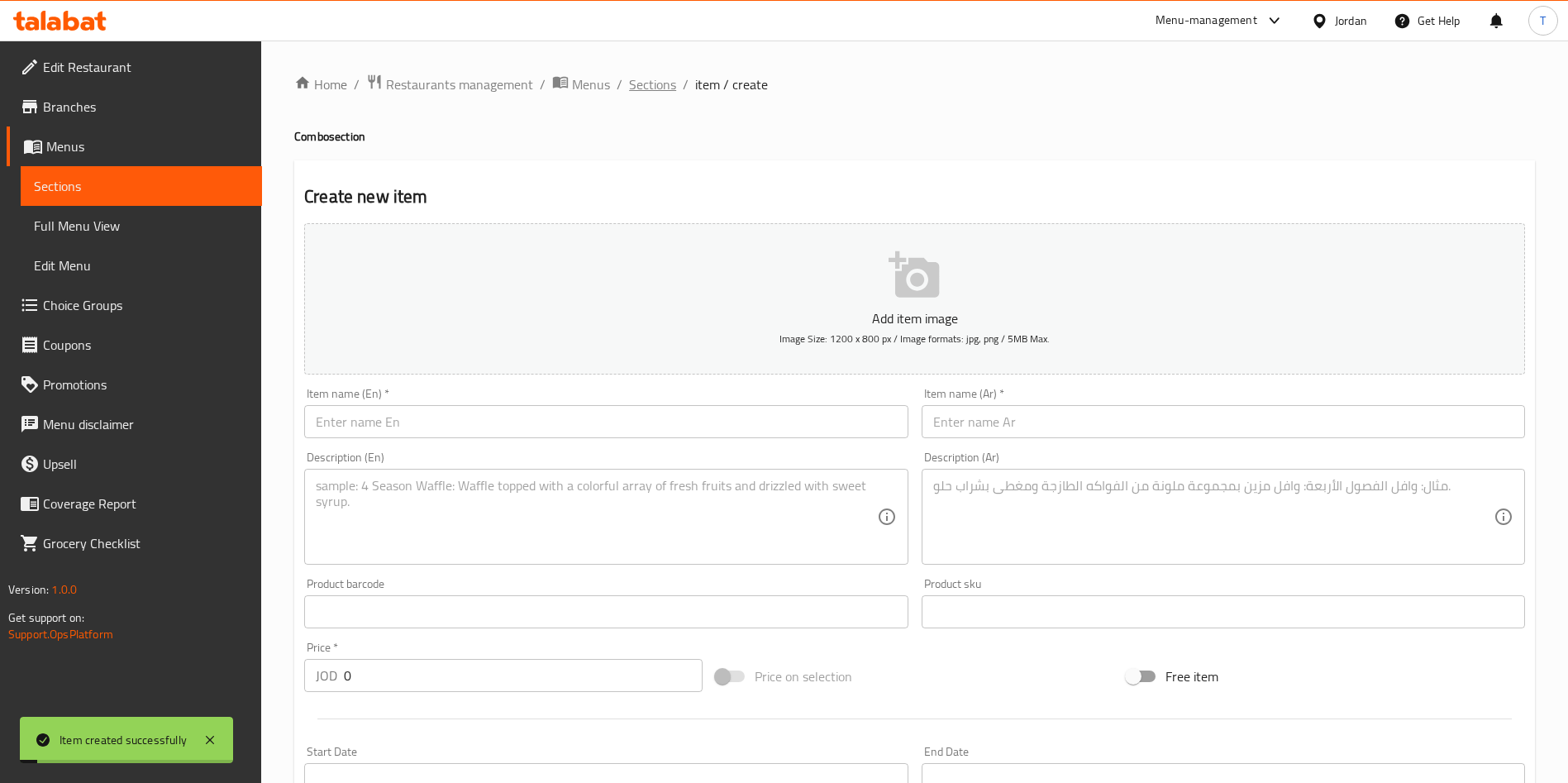
click at [657, 91] on span "Sections" at bounding box center [652, 84] width 47 height 19
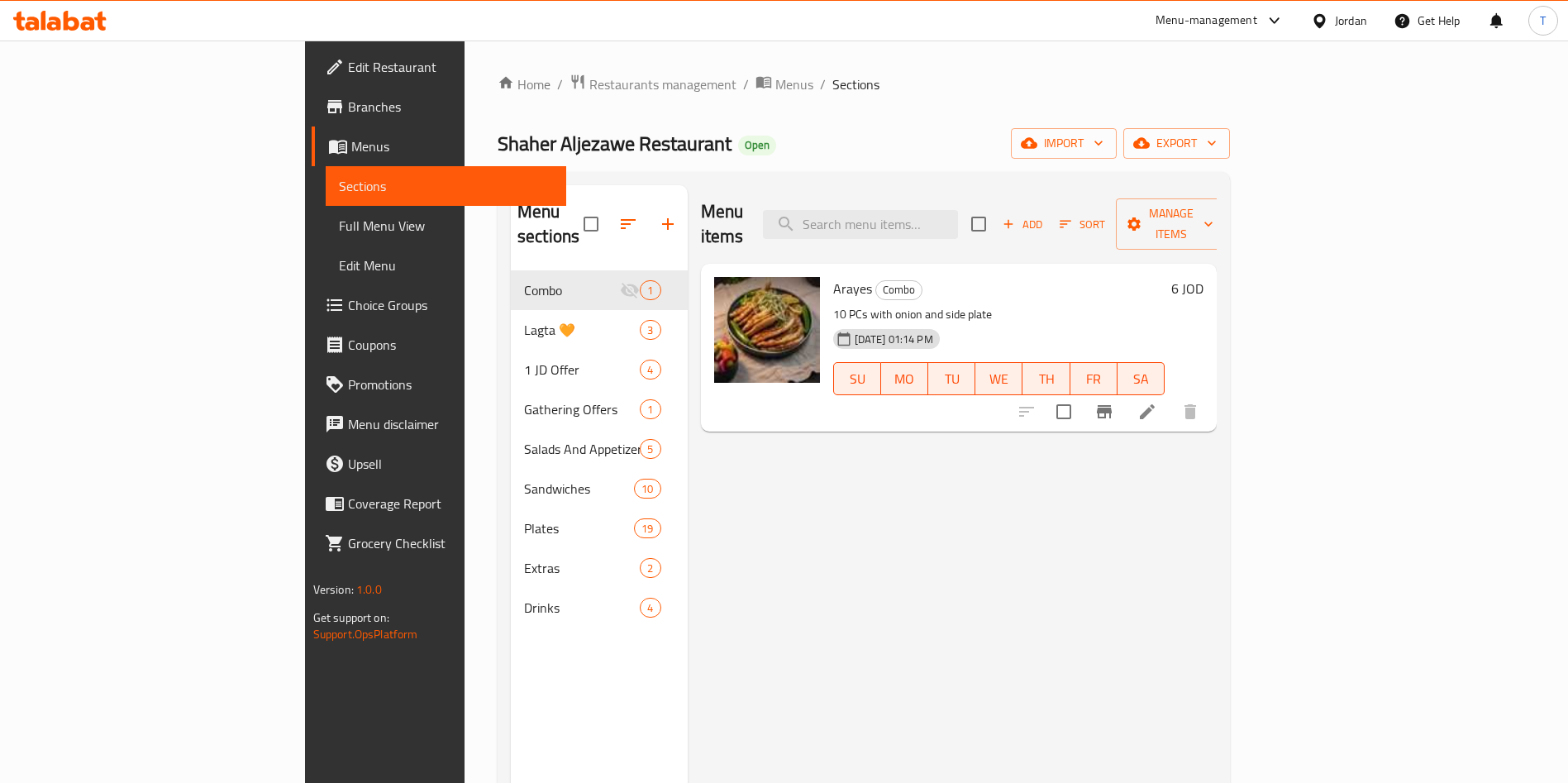
click at [1048, 222] on button "Add" at bounding box center [1022, 224] width 53 height 25
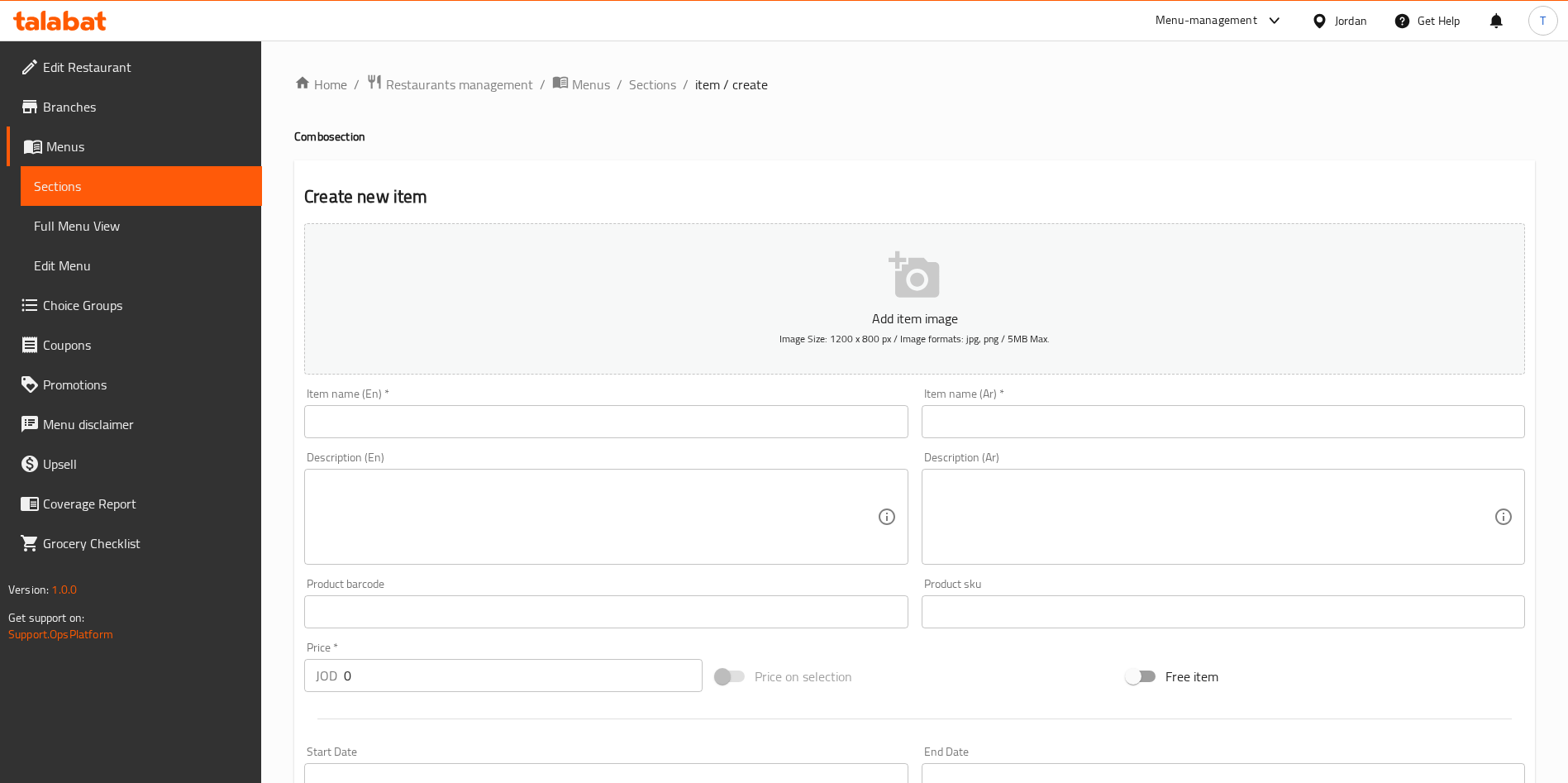
click at [479, 430] on input "text" at bounding box center [605, 422] width 603 height 33
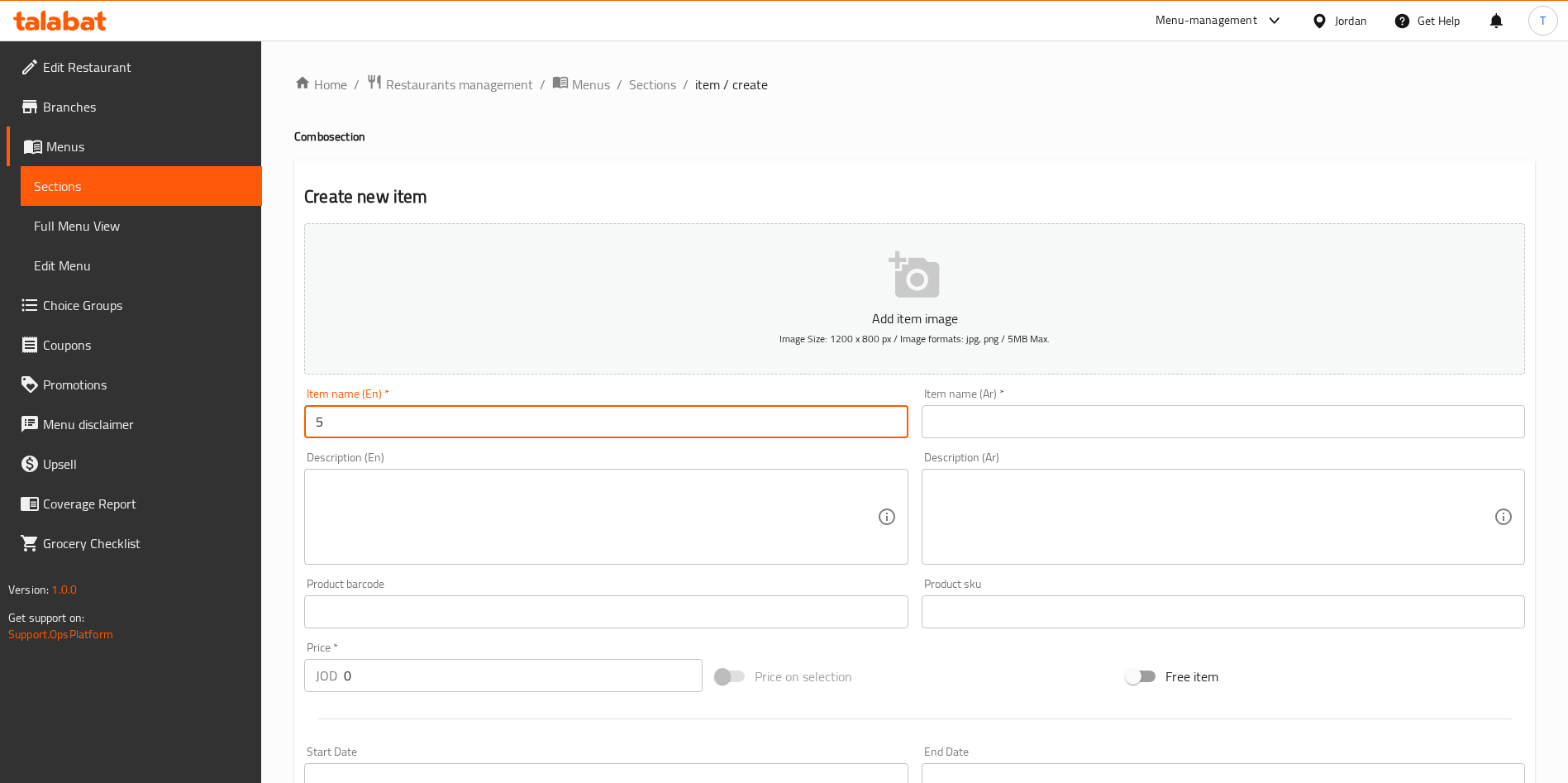
type input "5"
type input "Grilled Sandwiches"
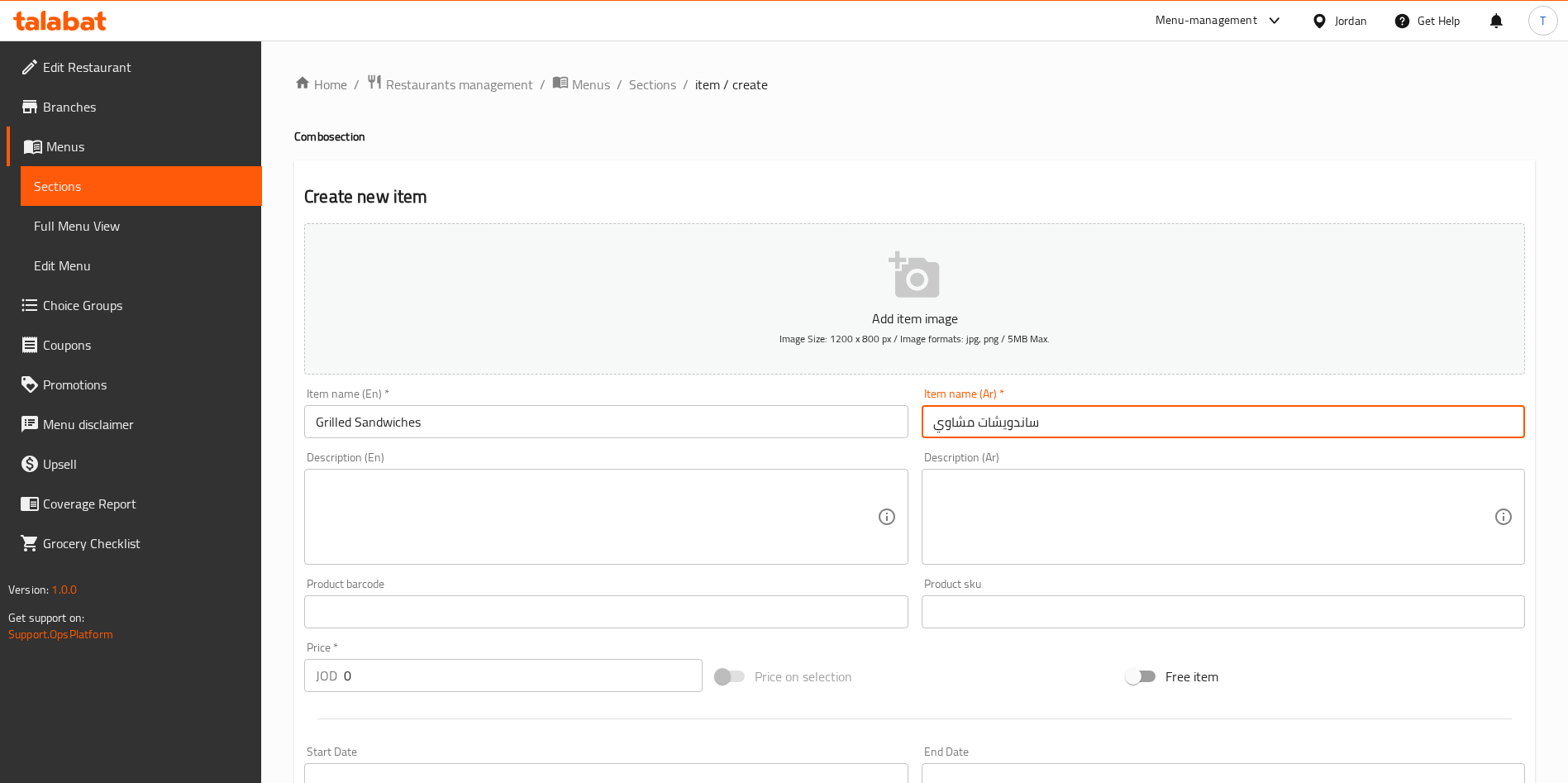
type input "ساندويشات مشاوي"
click at [381, 498] on textarea at bounding box center [596, 517] width 561 height 79
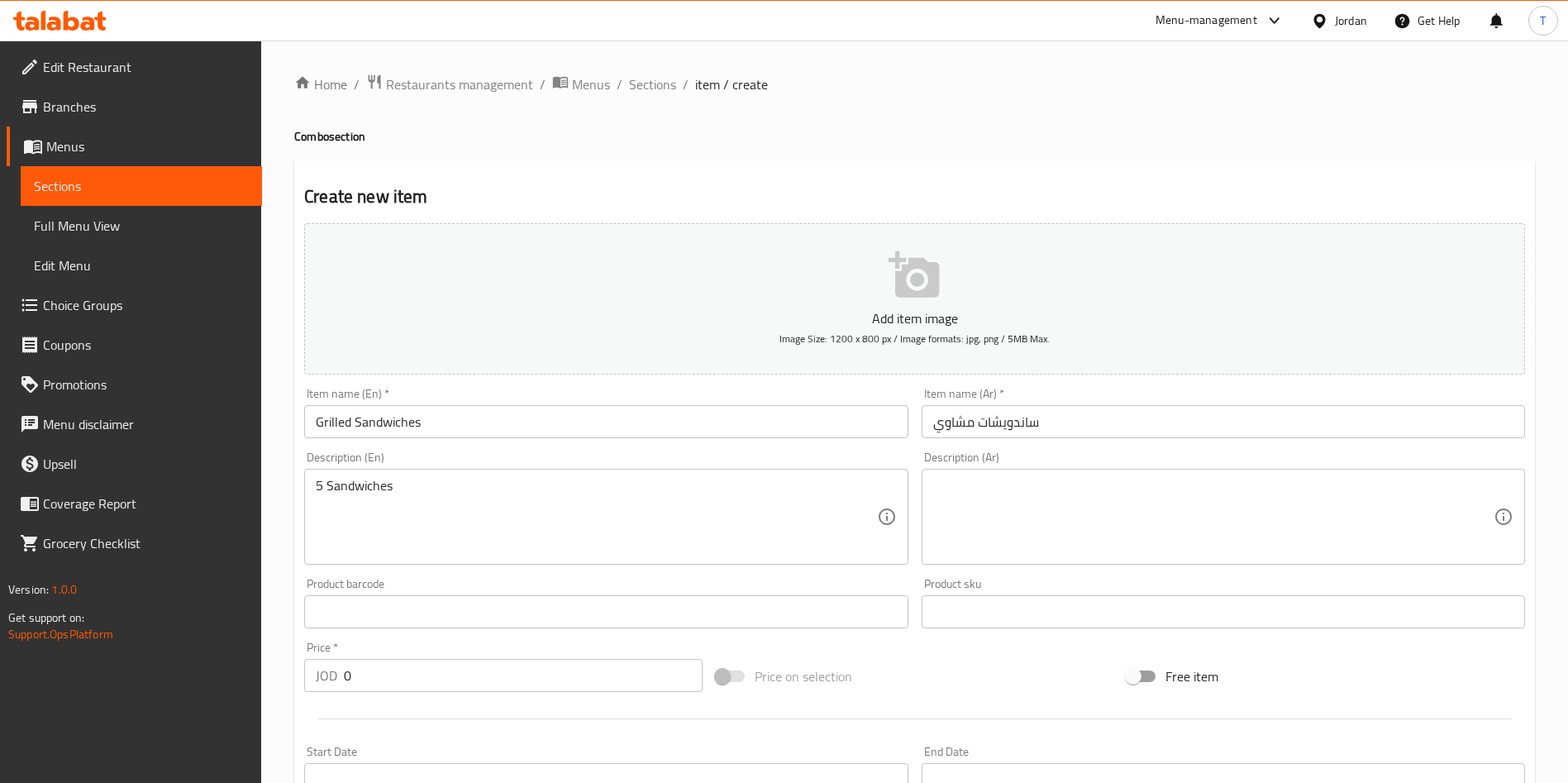
click at [1245, 183] on div "Create new item Add item image Image Size: 1200 x 800 px / Image formats: jpg, …" at bounding box center [914, 642] width 1240 height 962
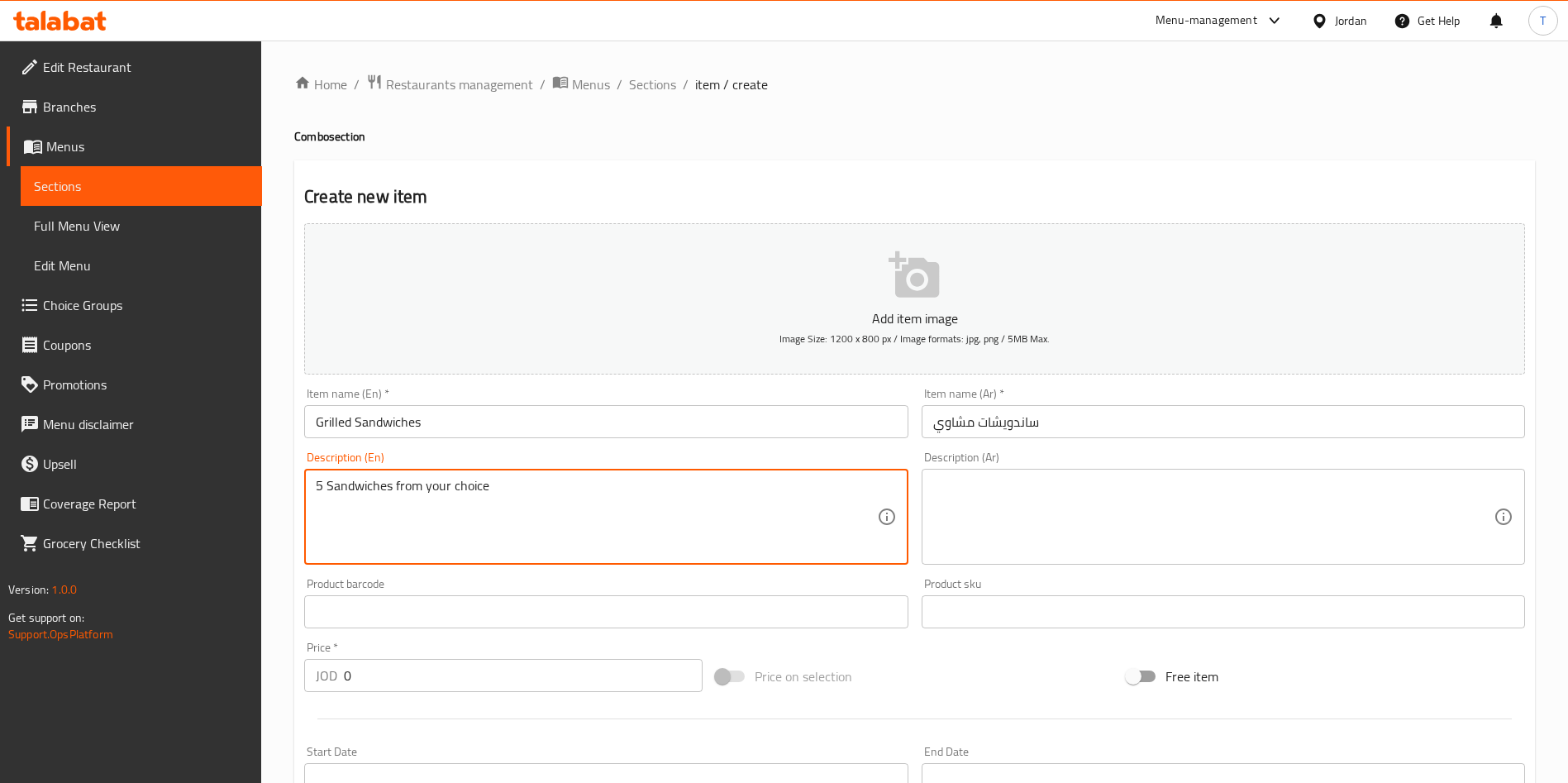
type textarea "5 Sandwiches from your choice"
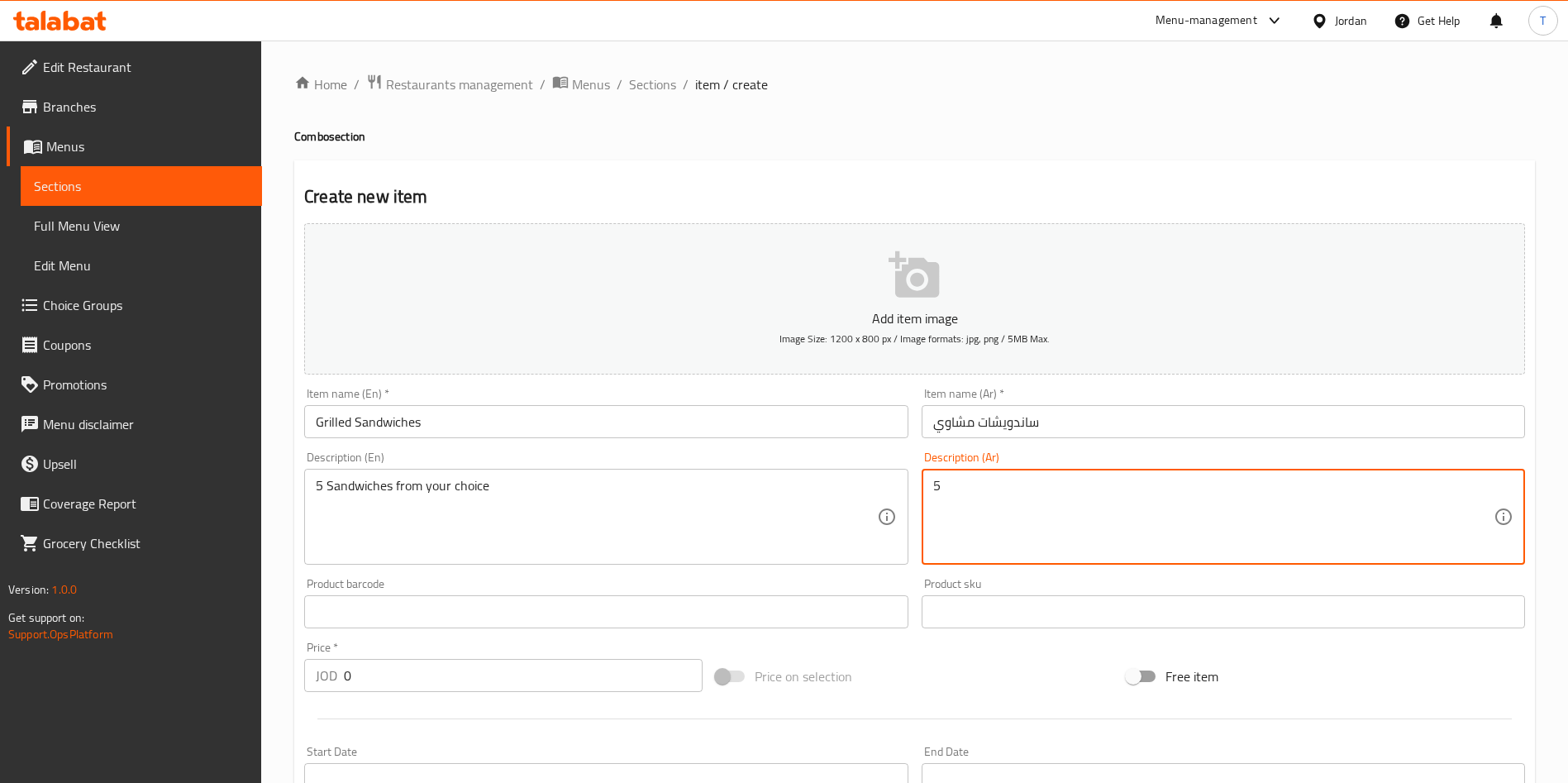
type textarea "5"
type textarea "5 ساندويشات من اختيارك"
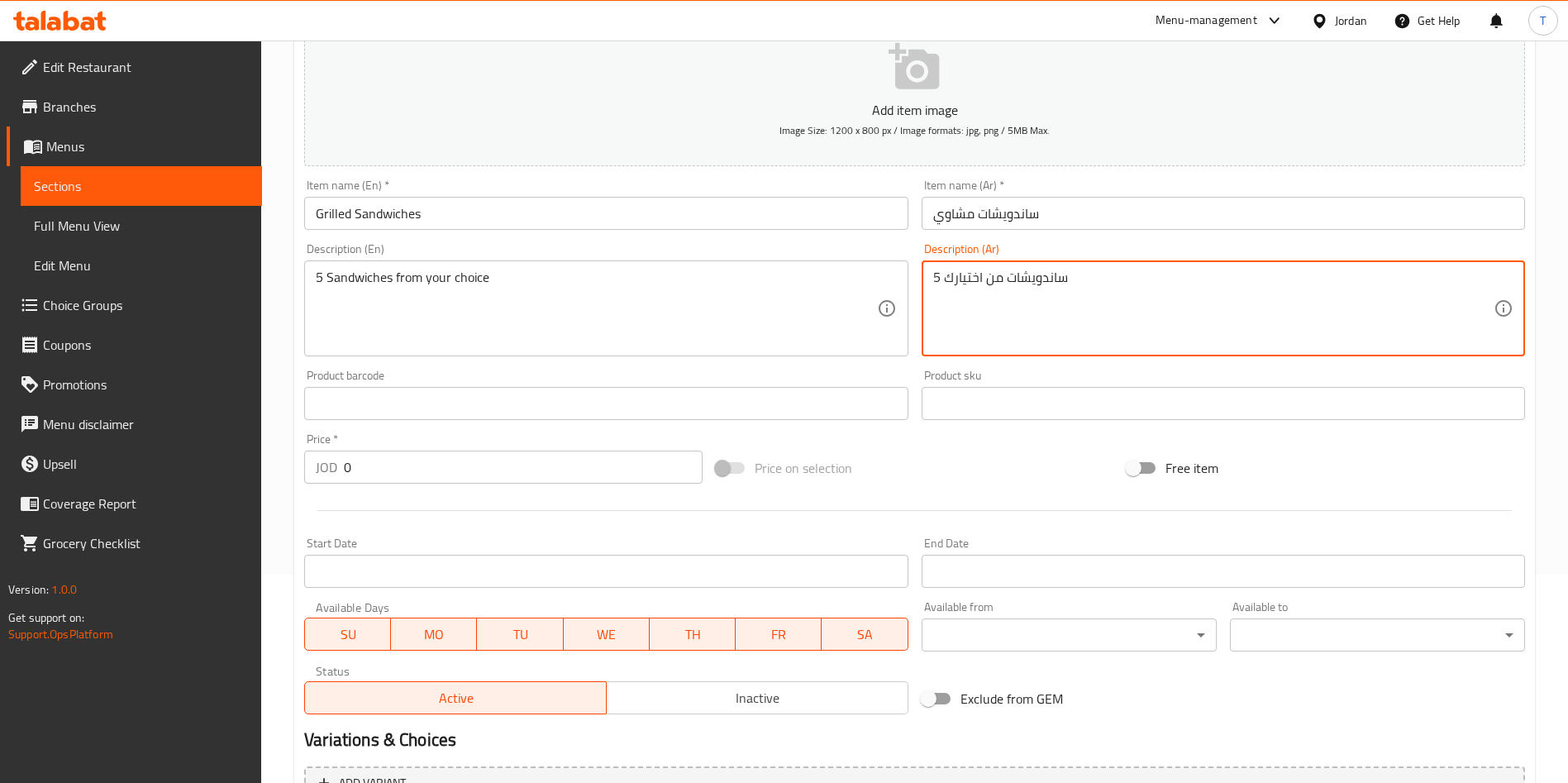
scroll to position [248, 0]
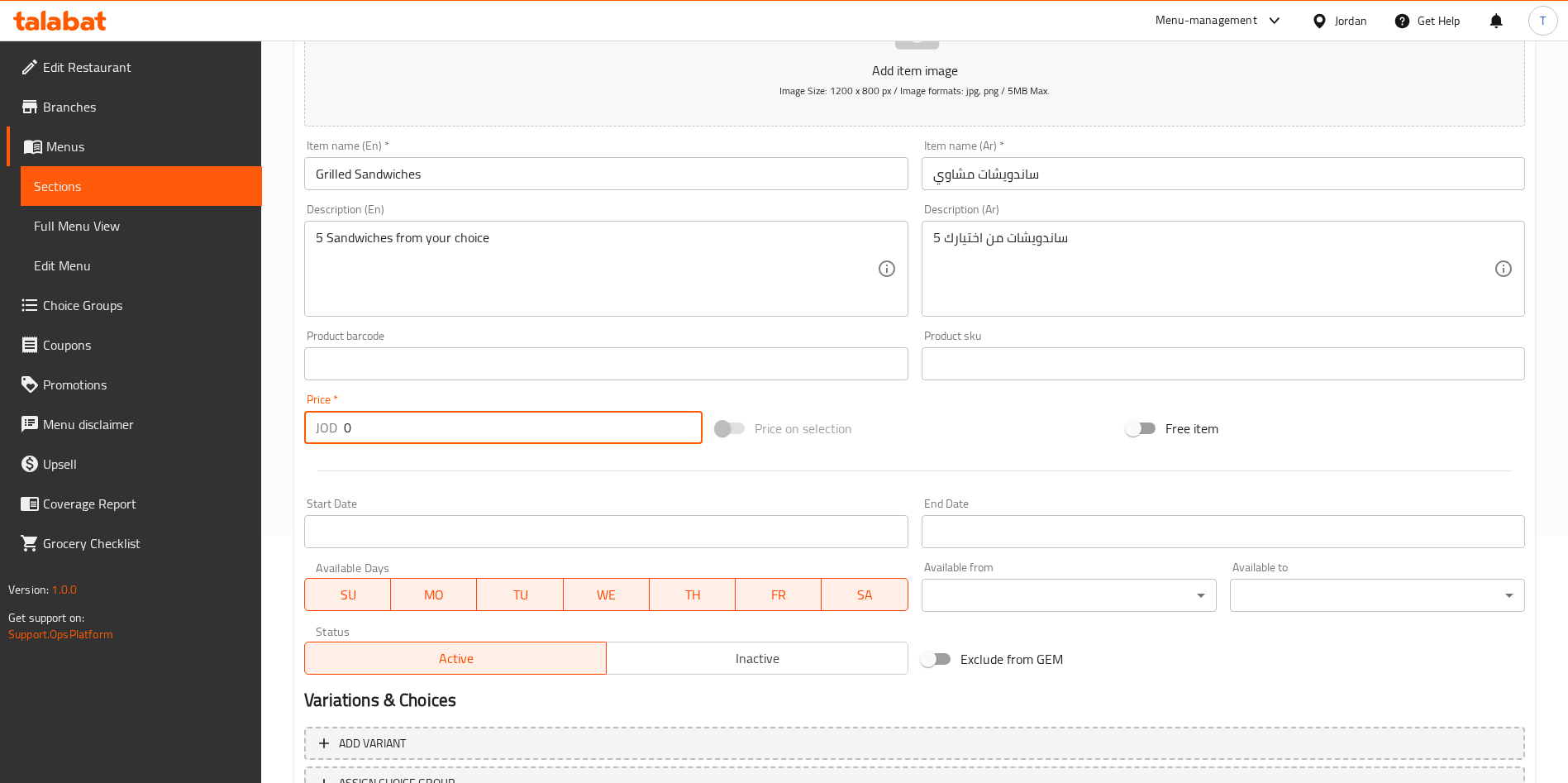
drag, startPoint x: 388, startPoint y: 417, endPoint x: 291, endPoint y: 424, distance: 97.3
click at [304, 420] on div "JOD 0 Price *" at bounding box center [502, 428] width 398 height 33
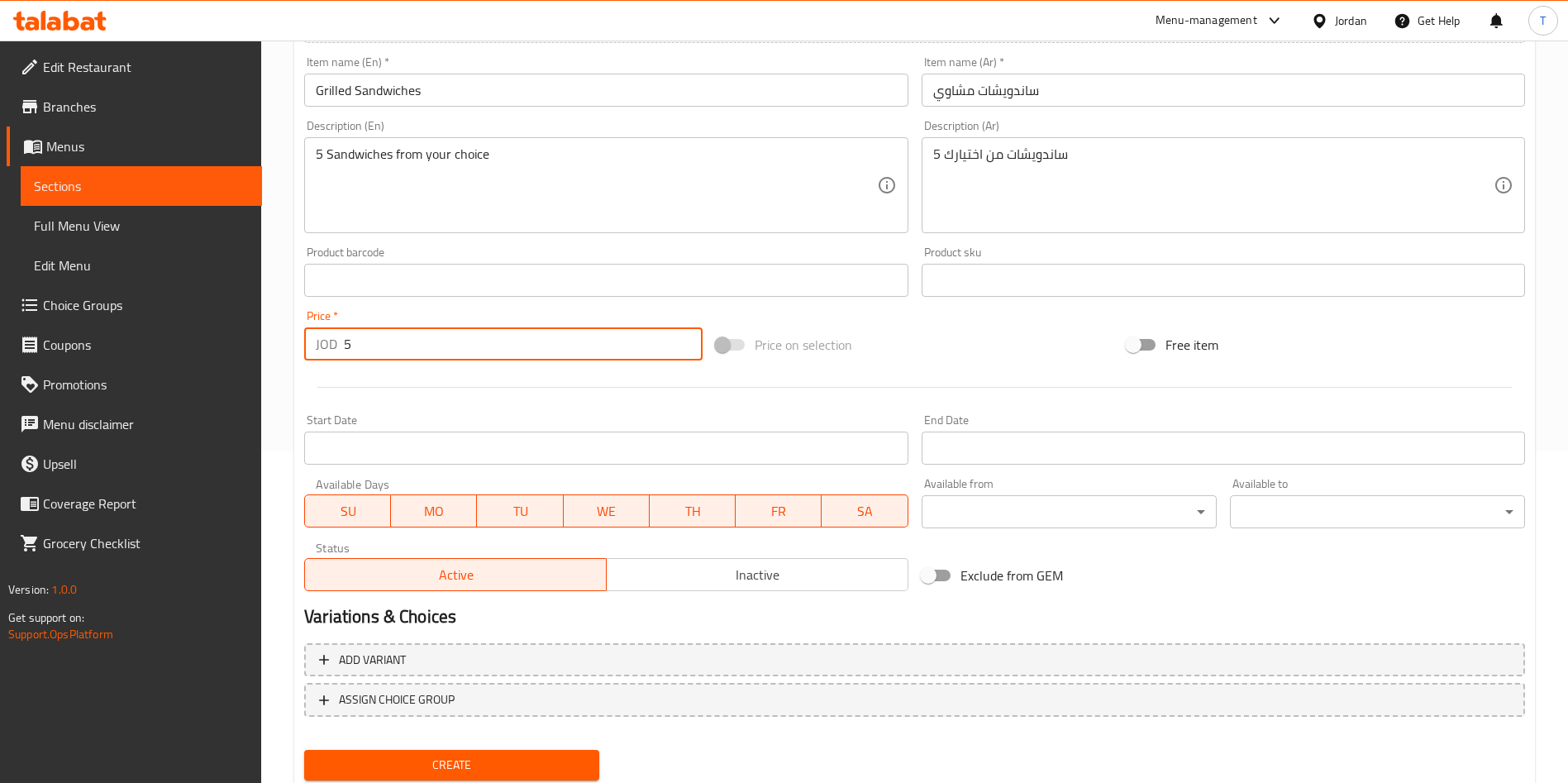
scroll to position [386, 0]
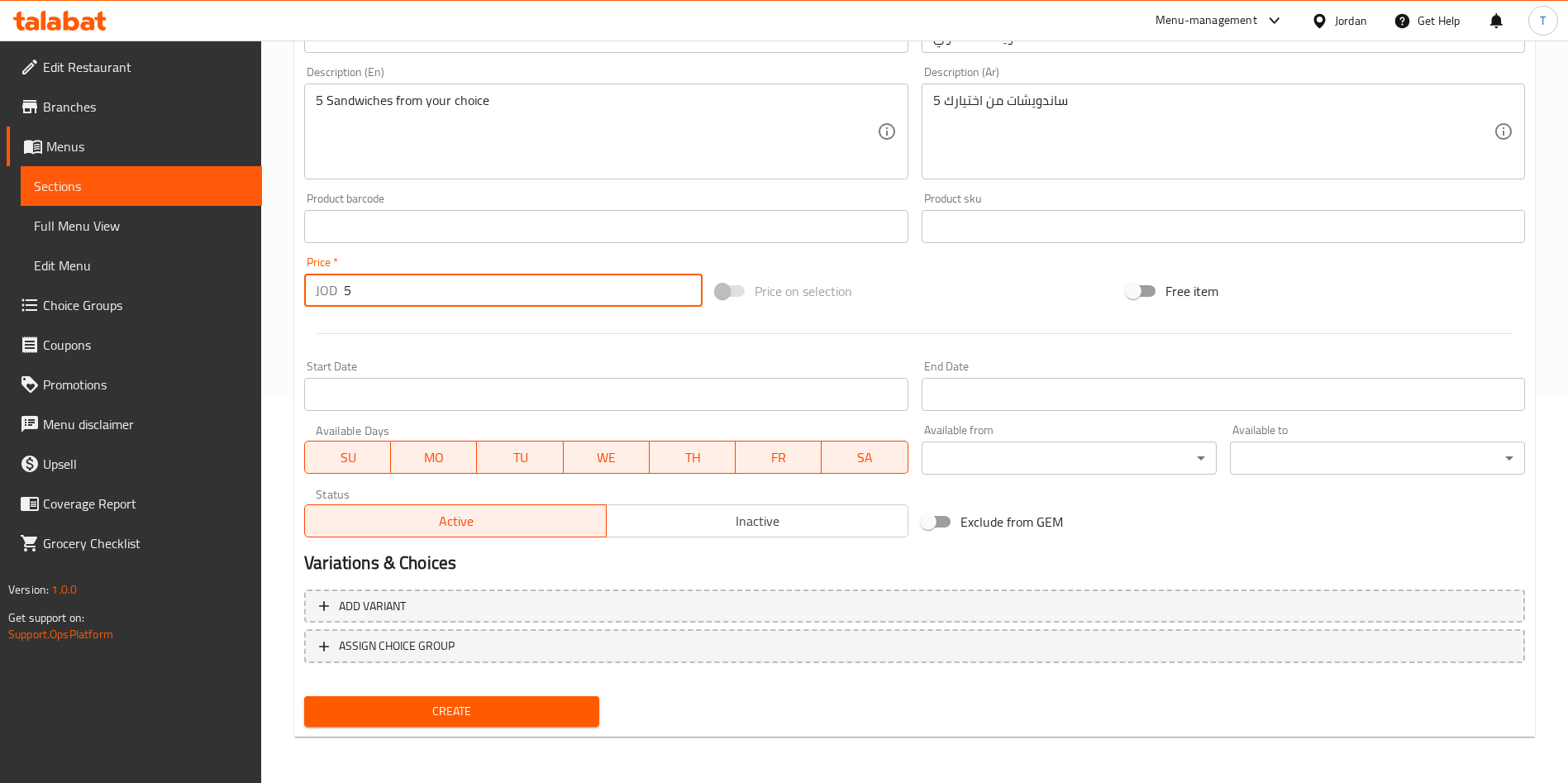
type input "5"
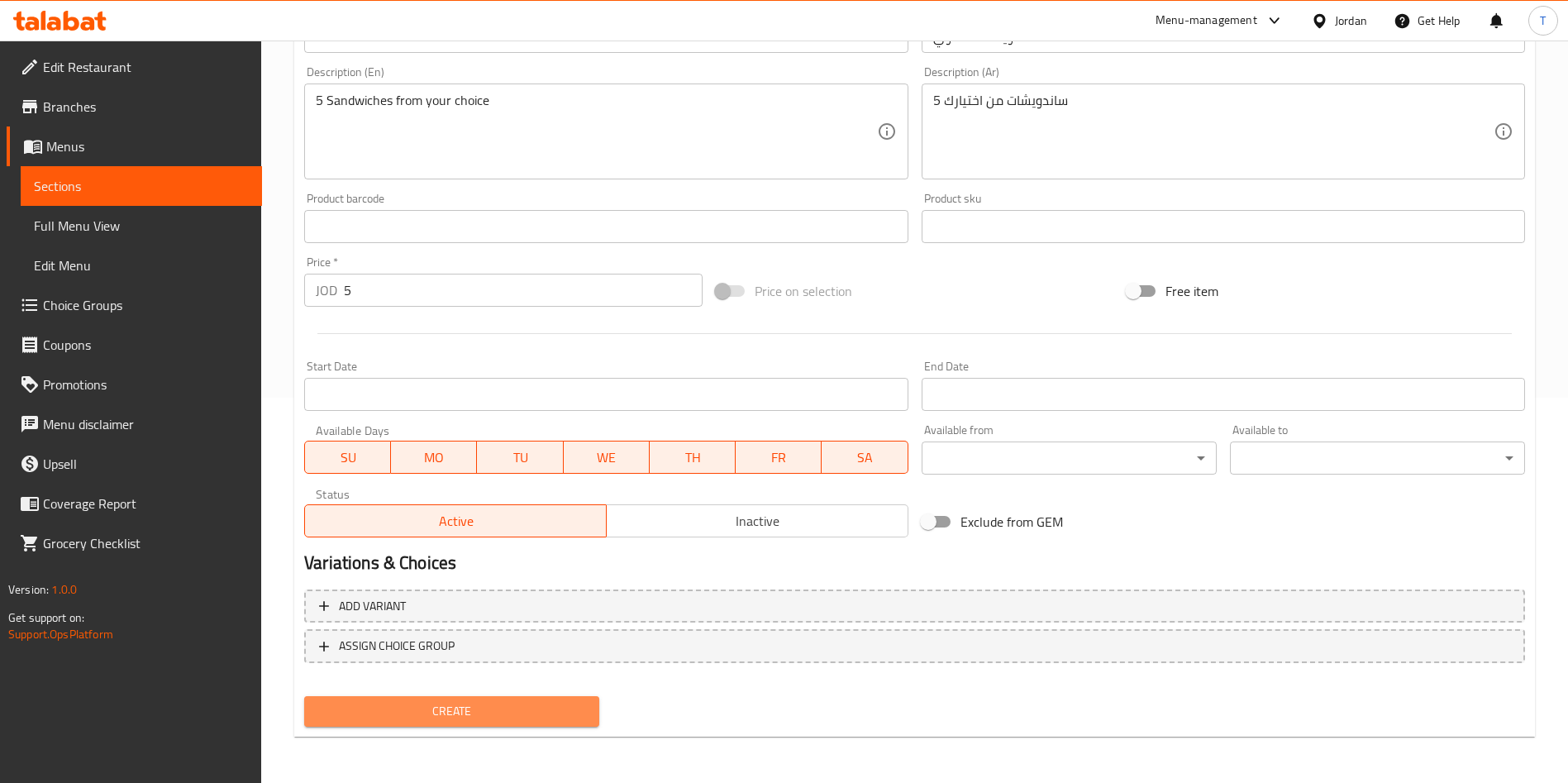
click at [494, 714] on span "Create" at bounding box center [452, 711] width 269 height 20
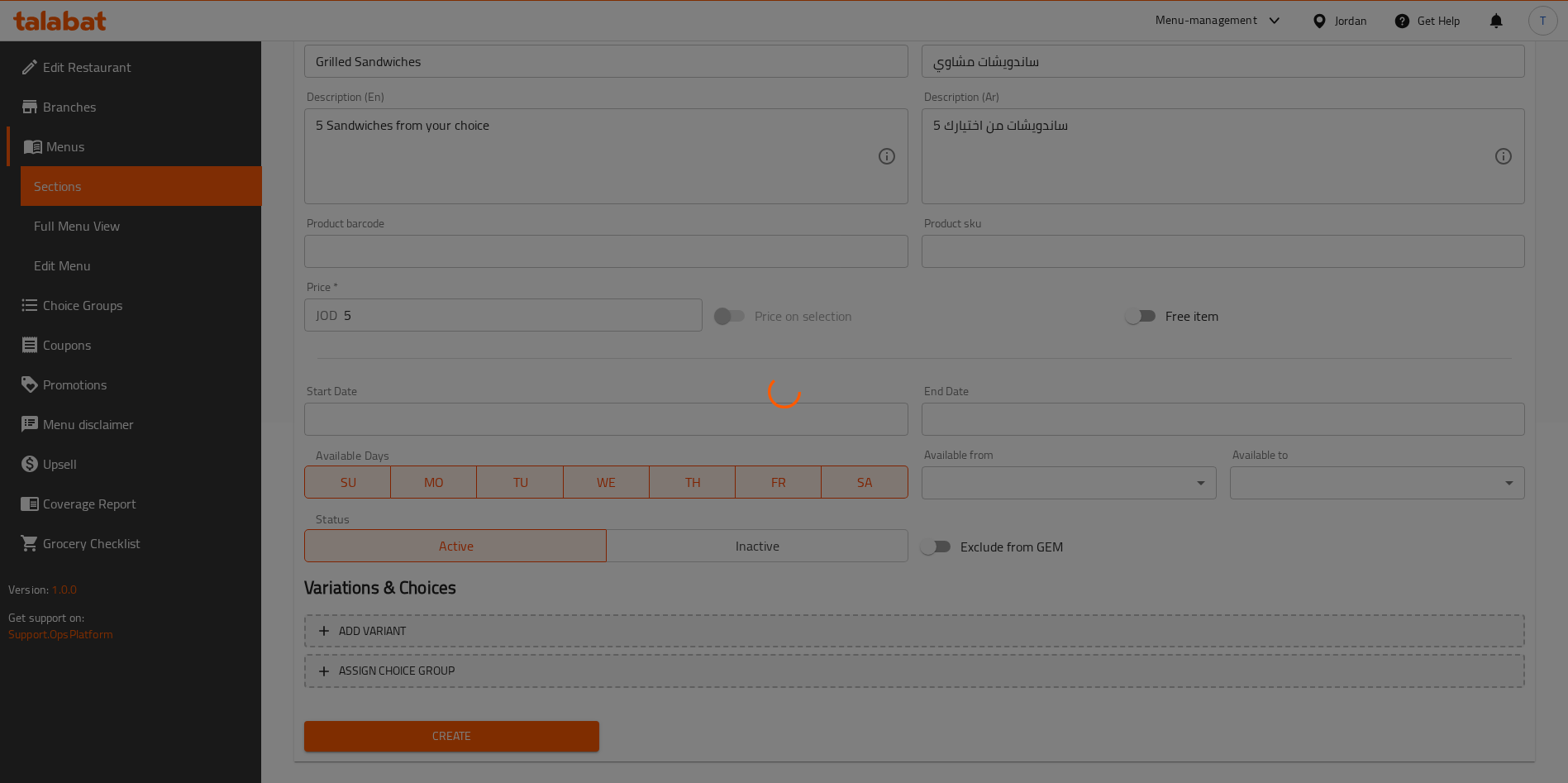
scroll to position [140, 0]
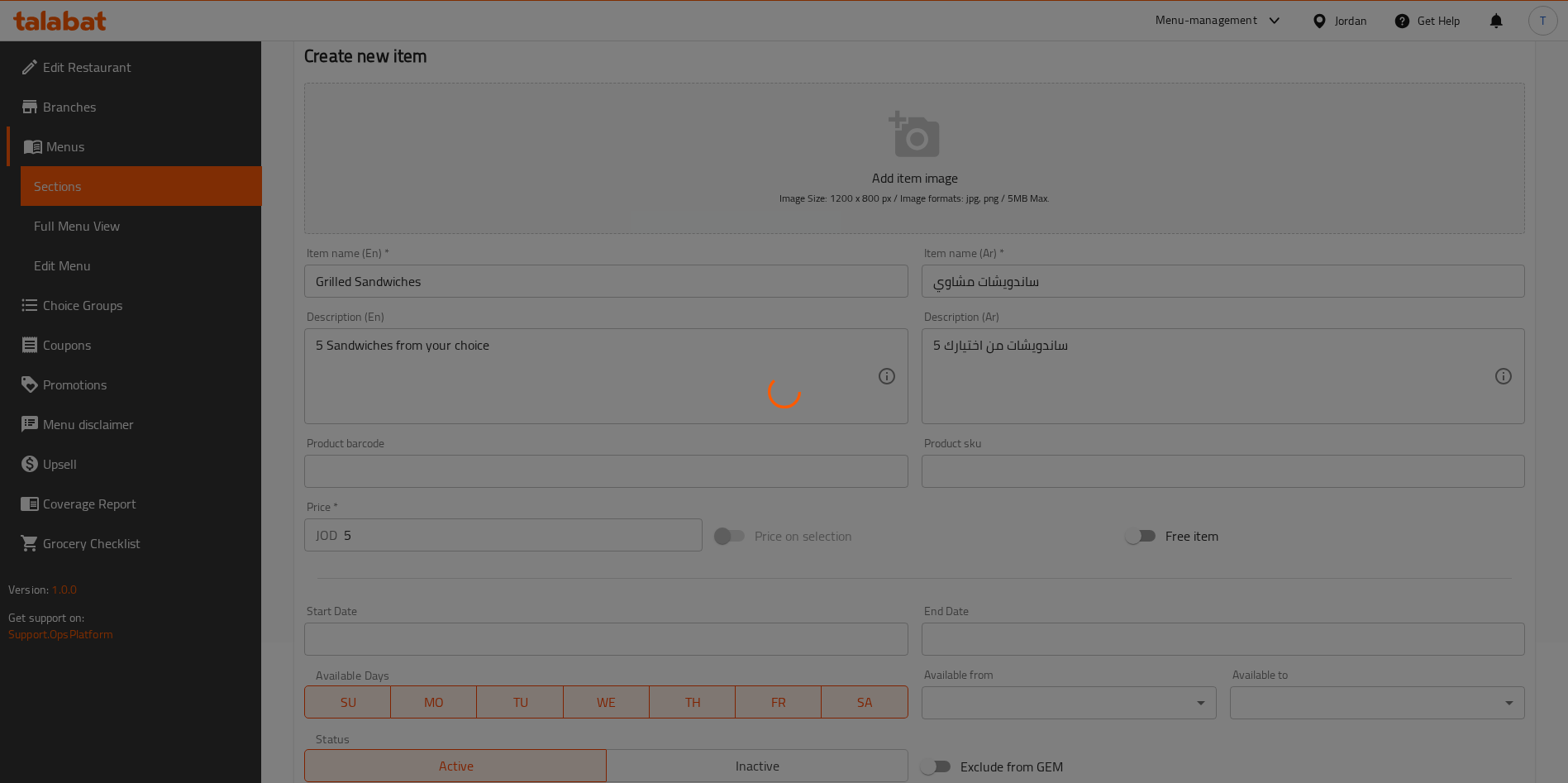
type input "0"
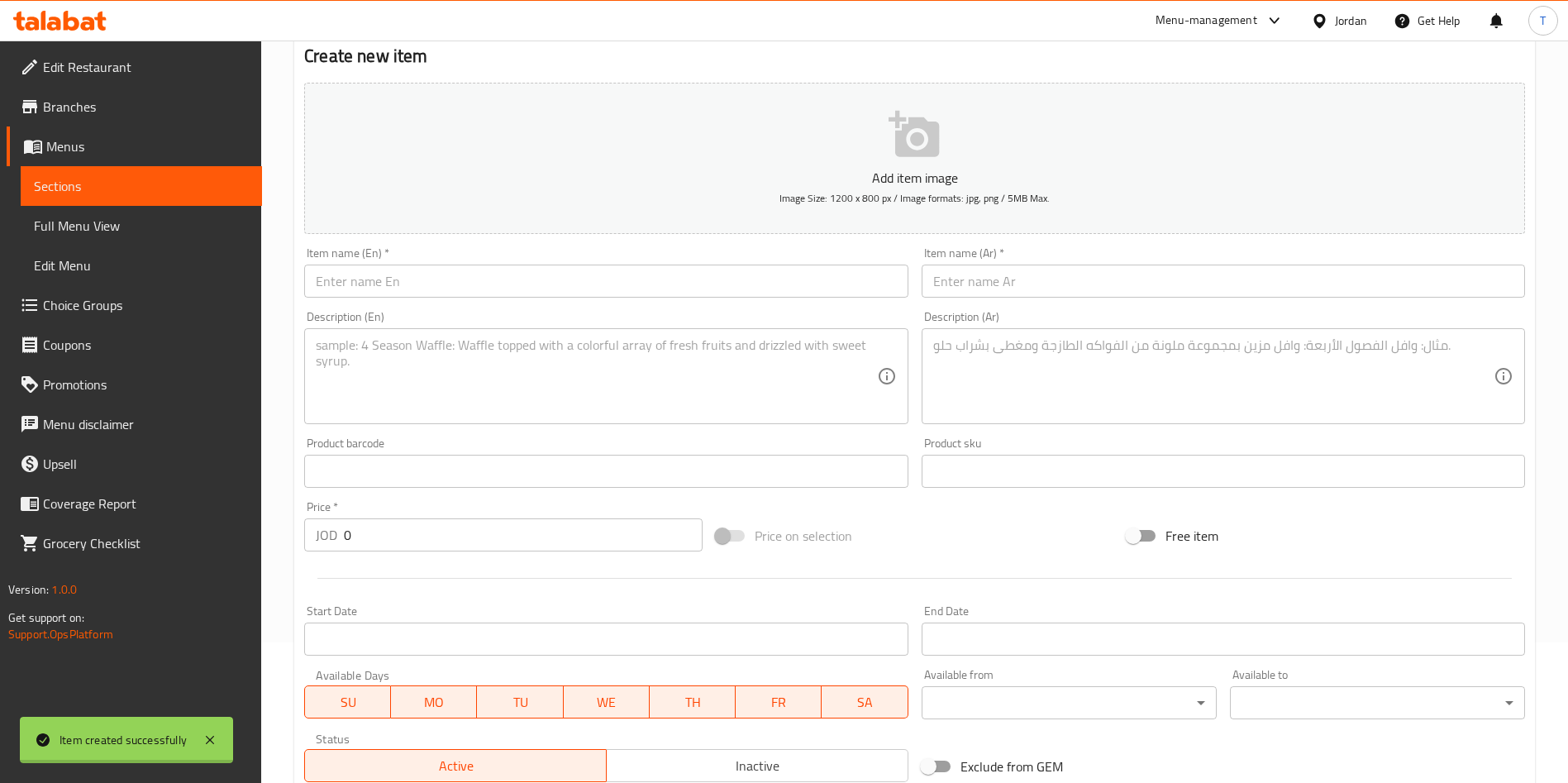
scroll to position [0, 0]
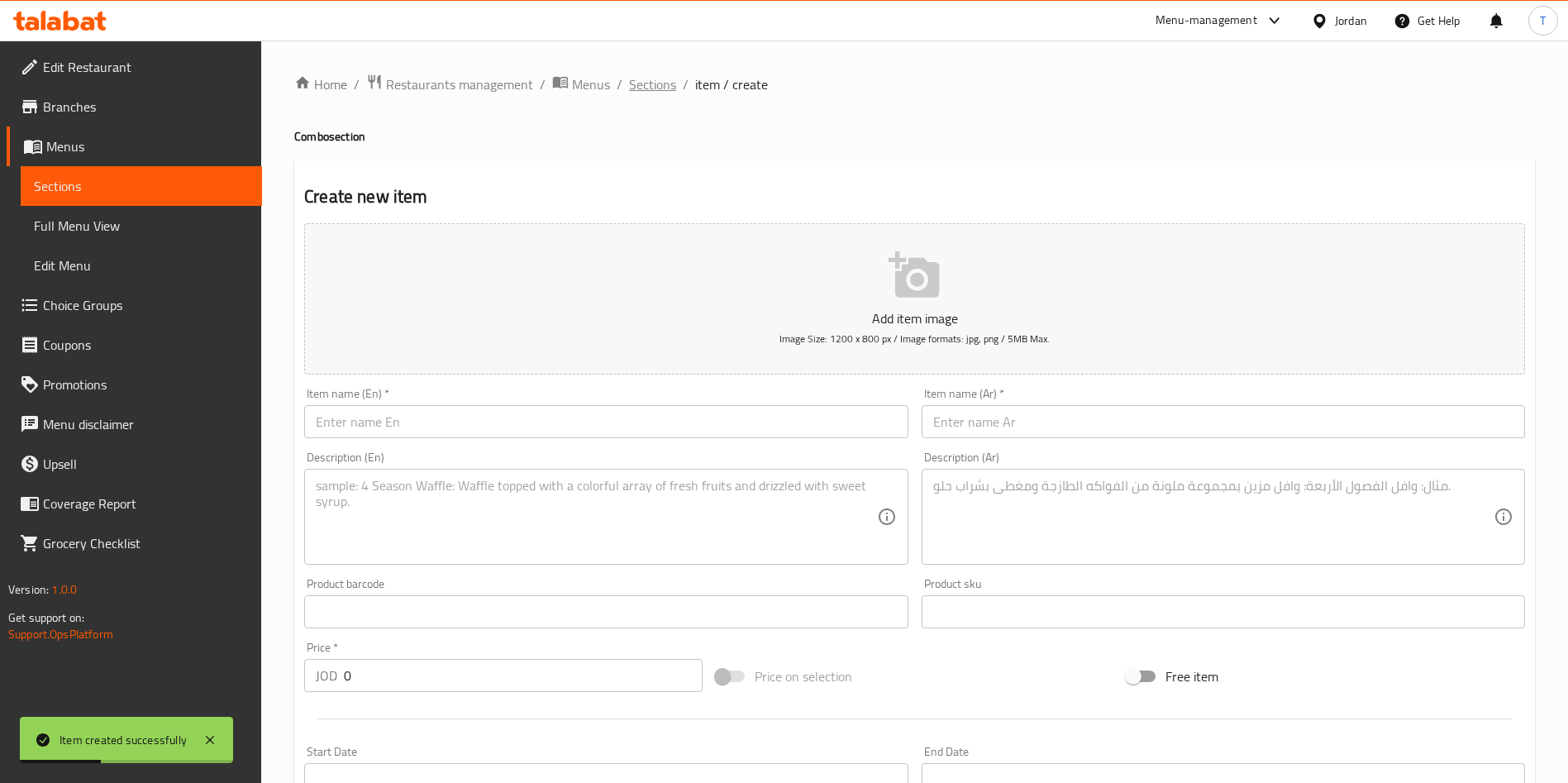
click at [659, 94] on span "Sections" at bounding box center [652, 84] width 47 height 19
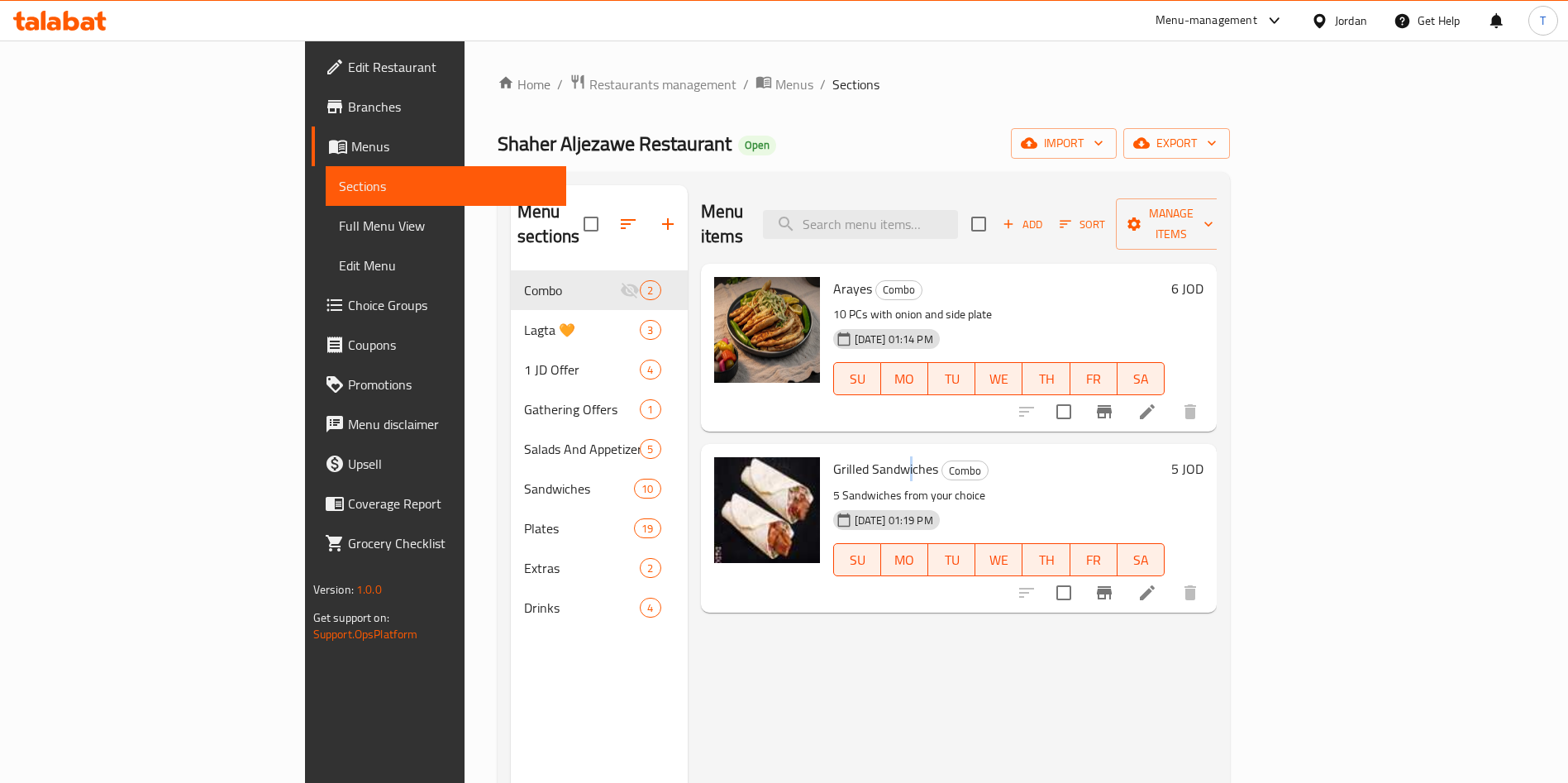
click at [833, 457] on span "Grilled Sandwiches" at bounding box center [886, 468] width 105 height 24
click at [845, 457] on span "Grilled Sandwiches" at bounding box center [886, 468] width 105 height 24
click at [846, 457] on span "Grilled Sandwiches" at bounding box center [886, 468] width 105 height 24
click at [844, 457] on span "Grilled Sandwiches" at bounding box center [886, 468] width 105 height 24
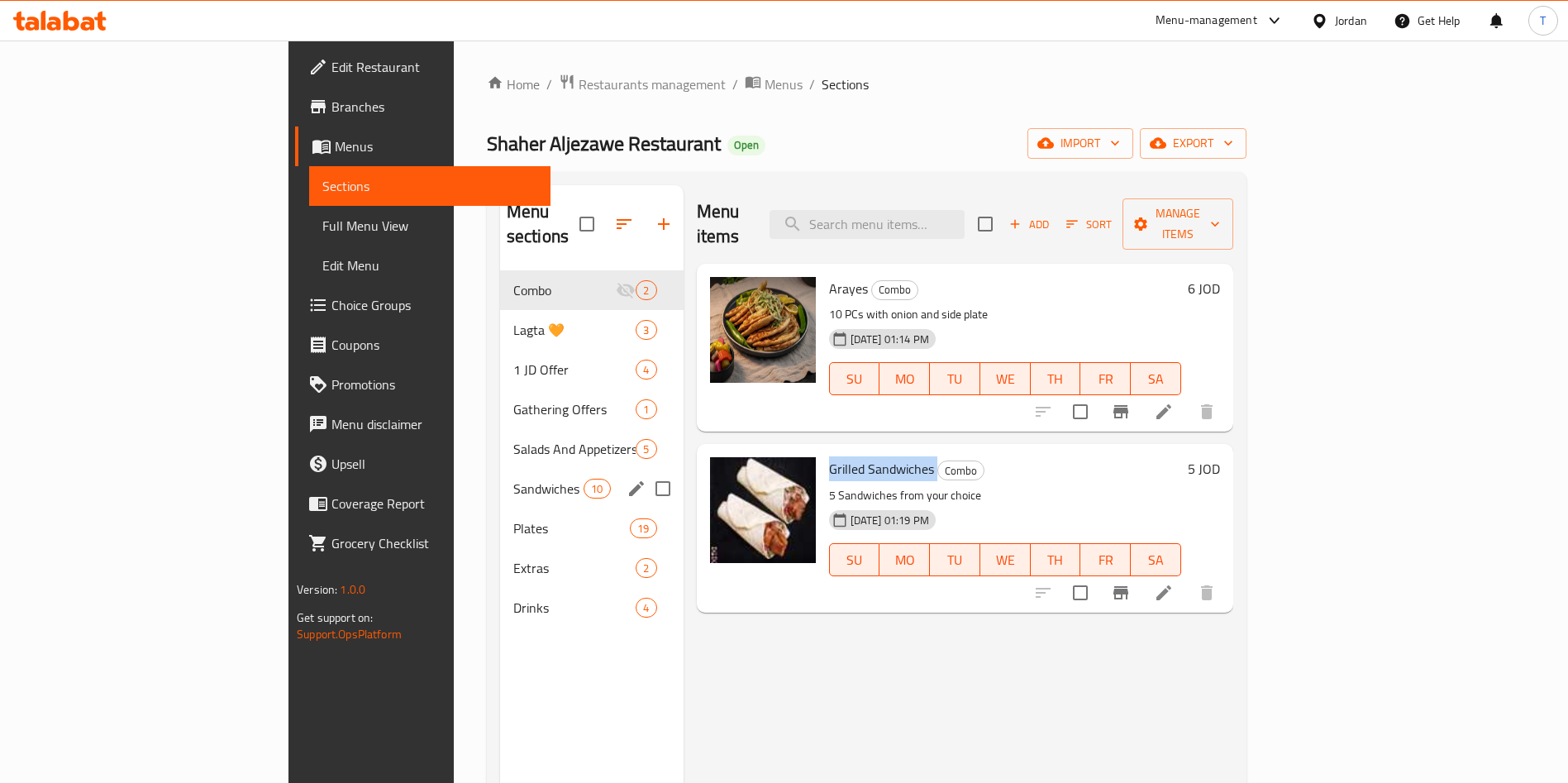
click at [500, 473] on div "Sandwiches 10" at bounding box center [592, 488] width 183 height 40
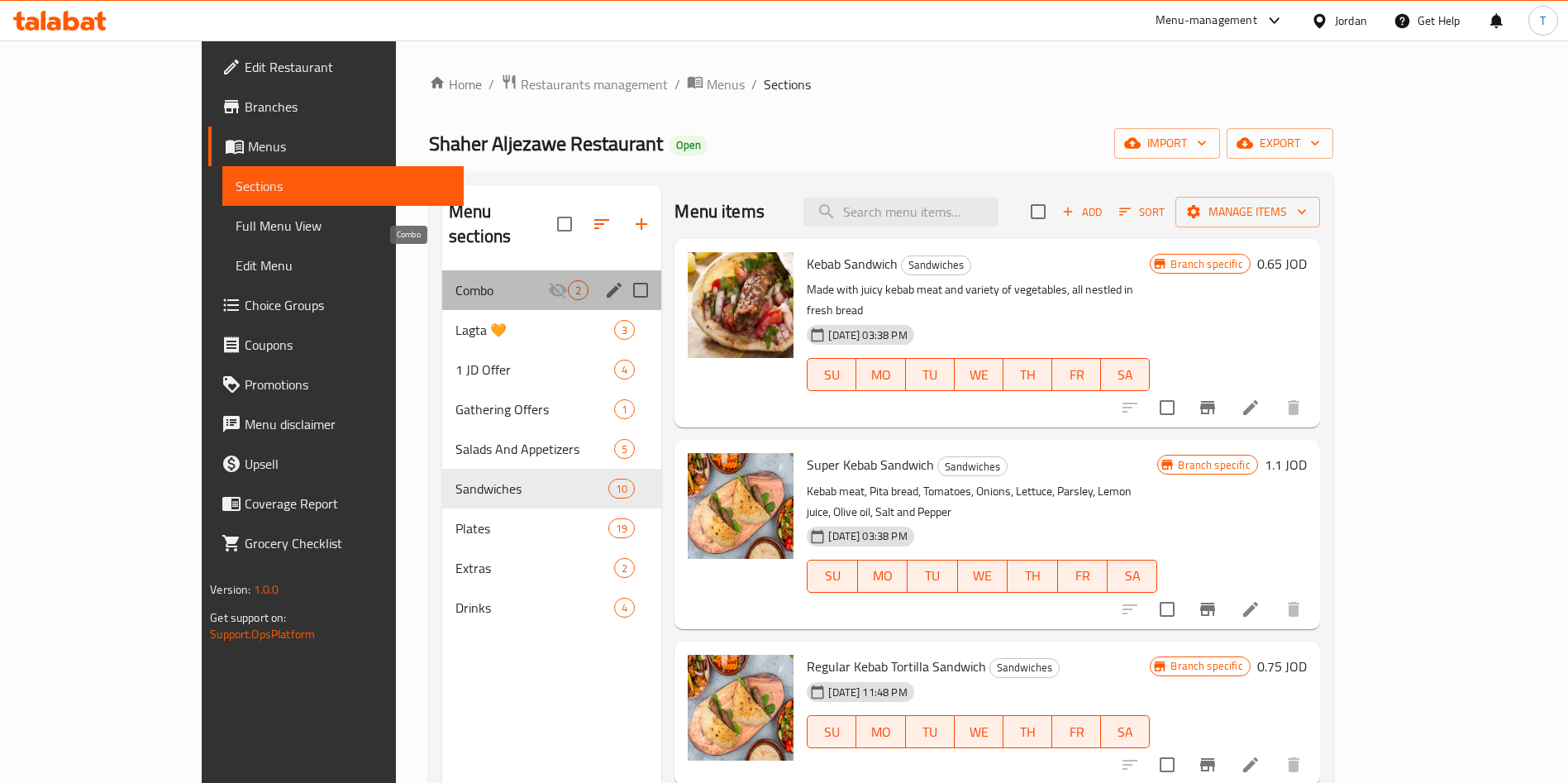
click at [456, 280] on span "Combo" at bounding box center [501, 290] width 92 height 19
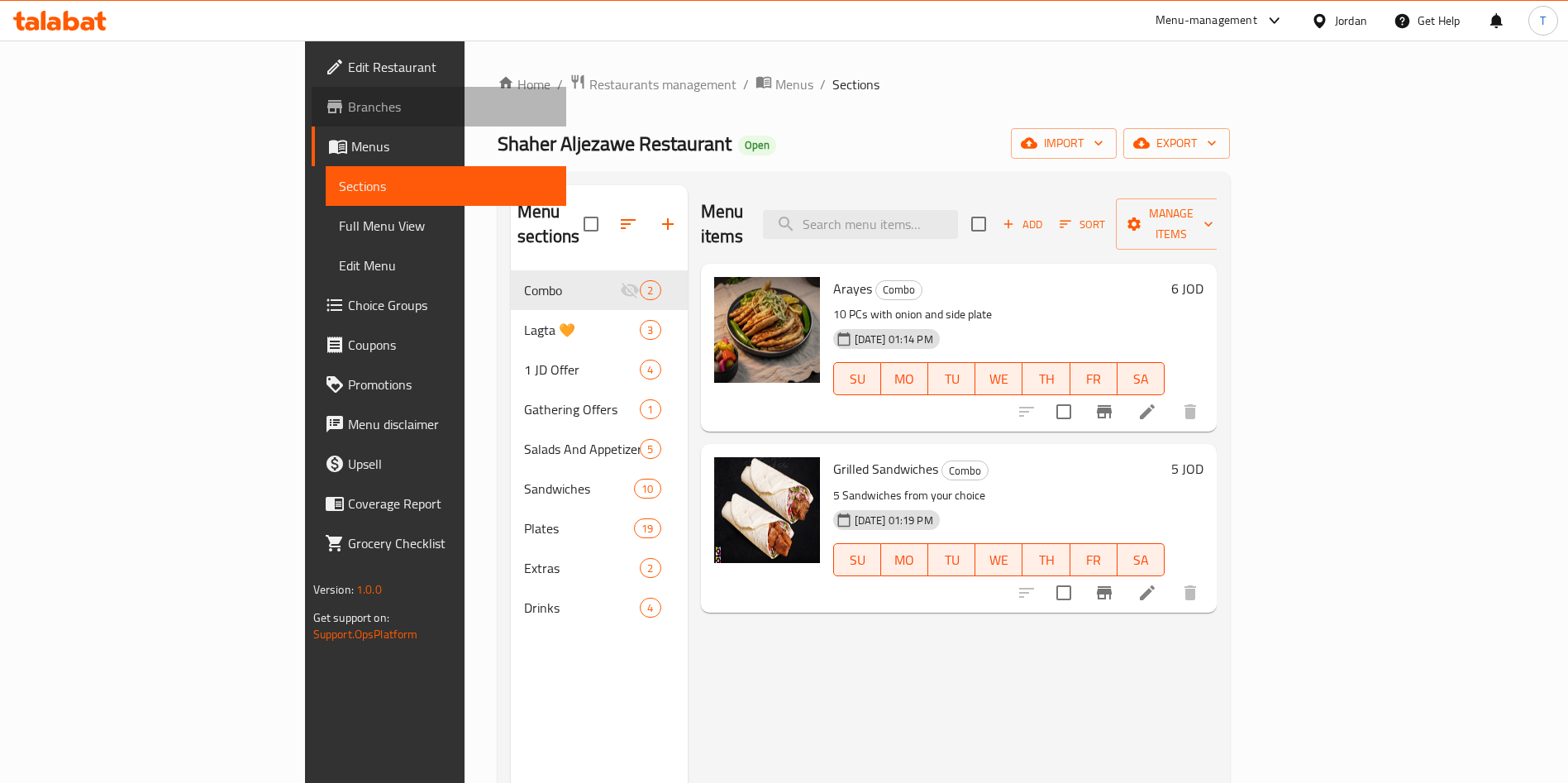
click at [347, 96] on span "Branches" at bounding box center [450, 106] width 205 height 19
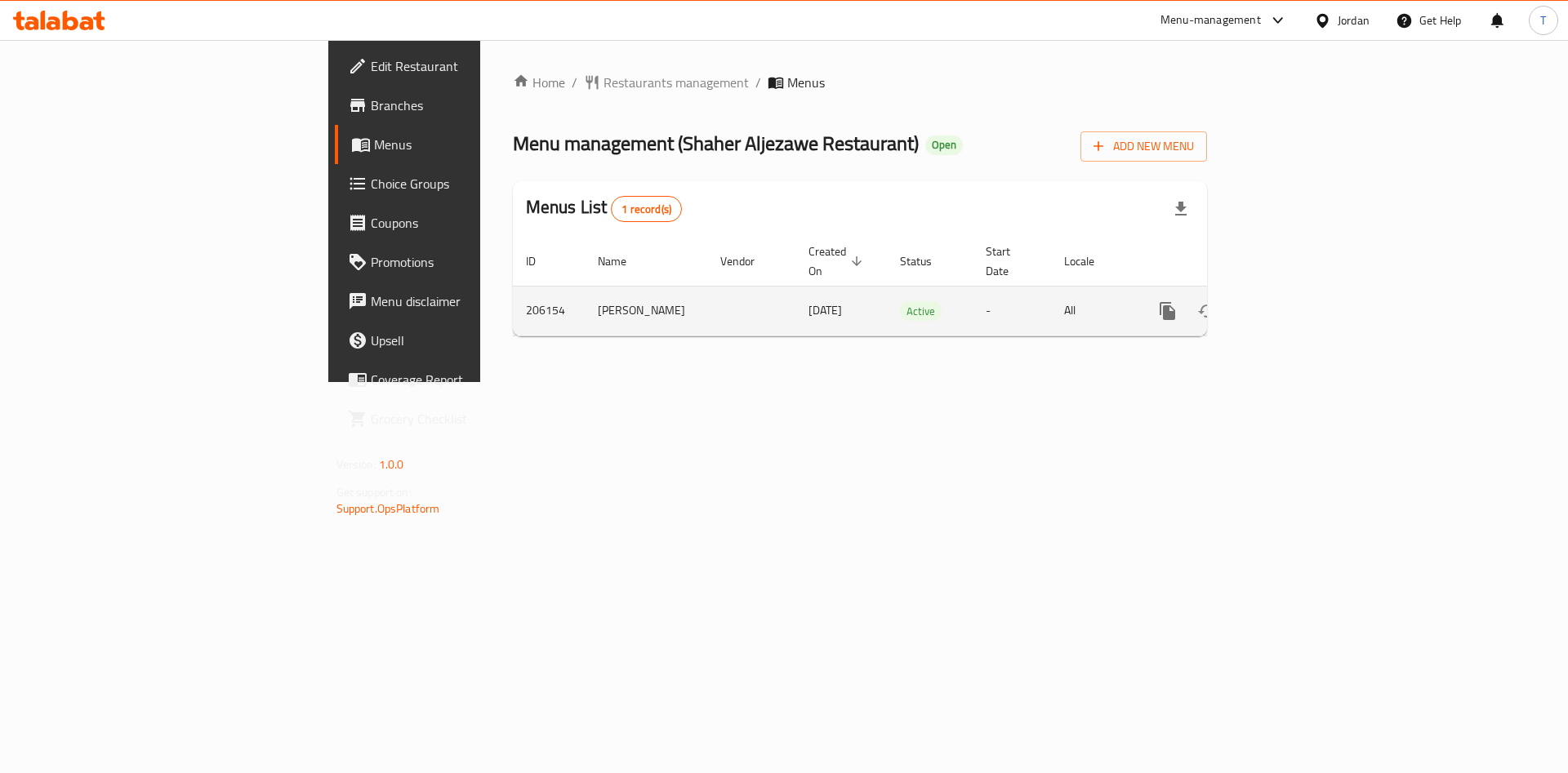
click at [1296, 301] on icon "enhanced table" at bounding box center [1285, 311] width 19 height 19
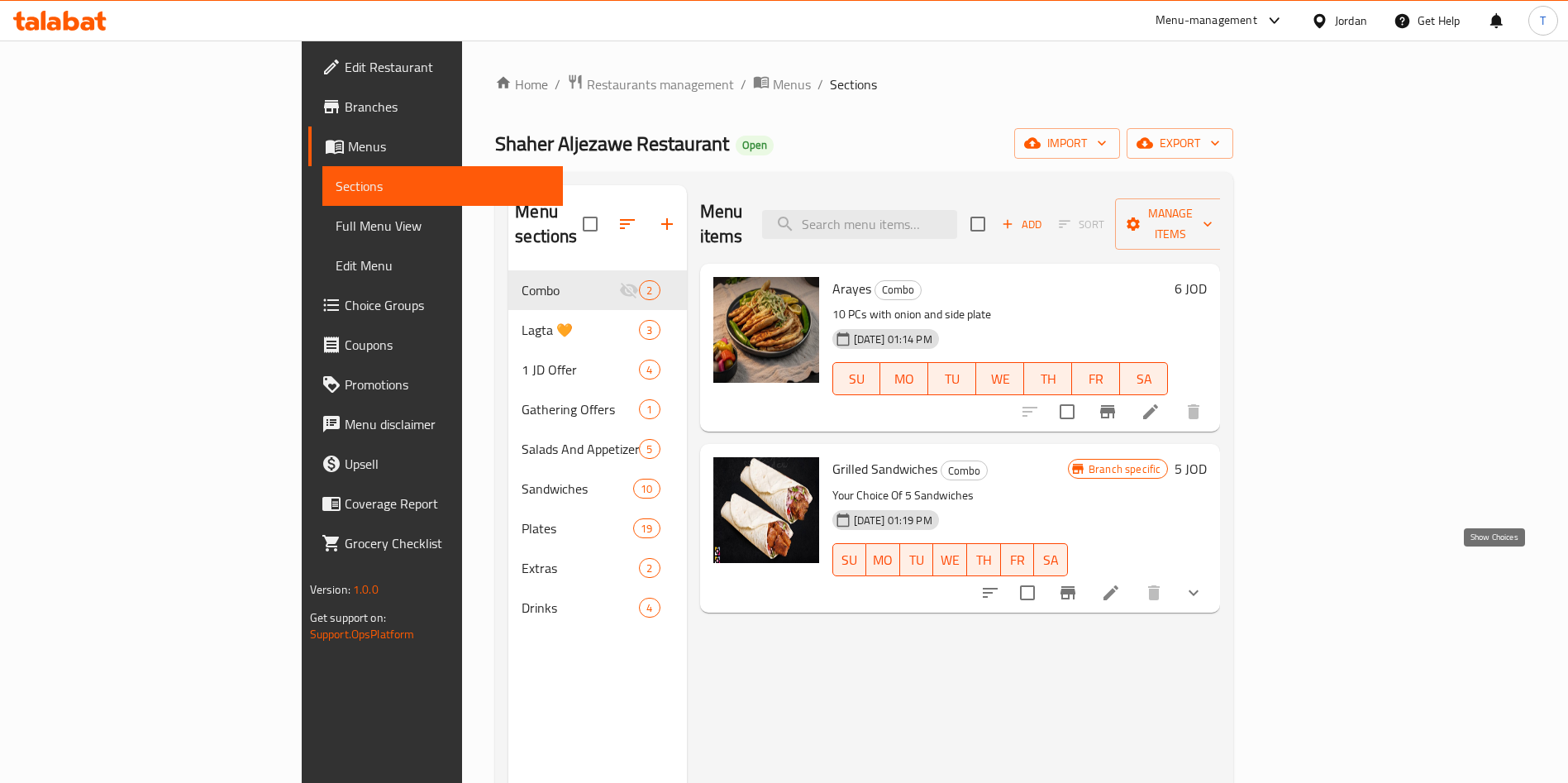
click at [1198, 589] on icon "show more" at bounding box center [1193, 592] width 10 height 6
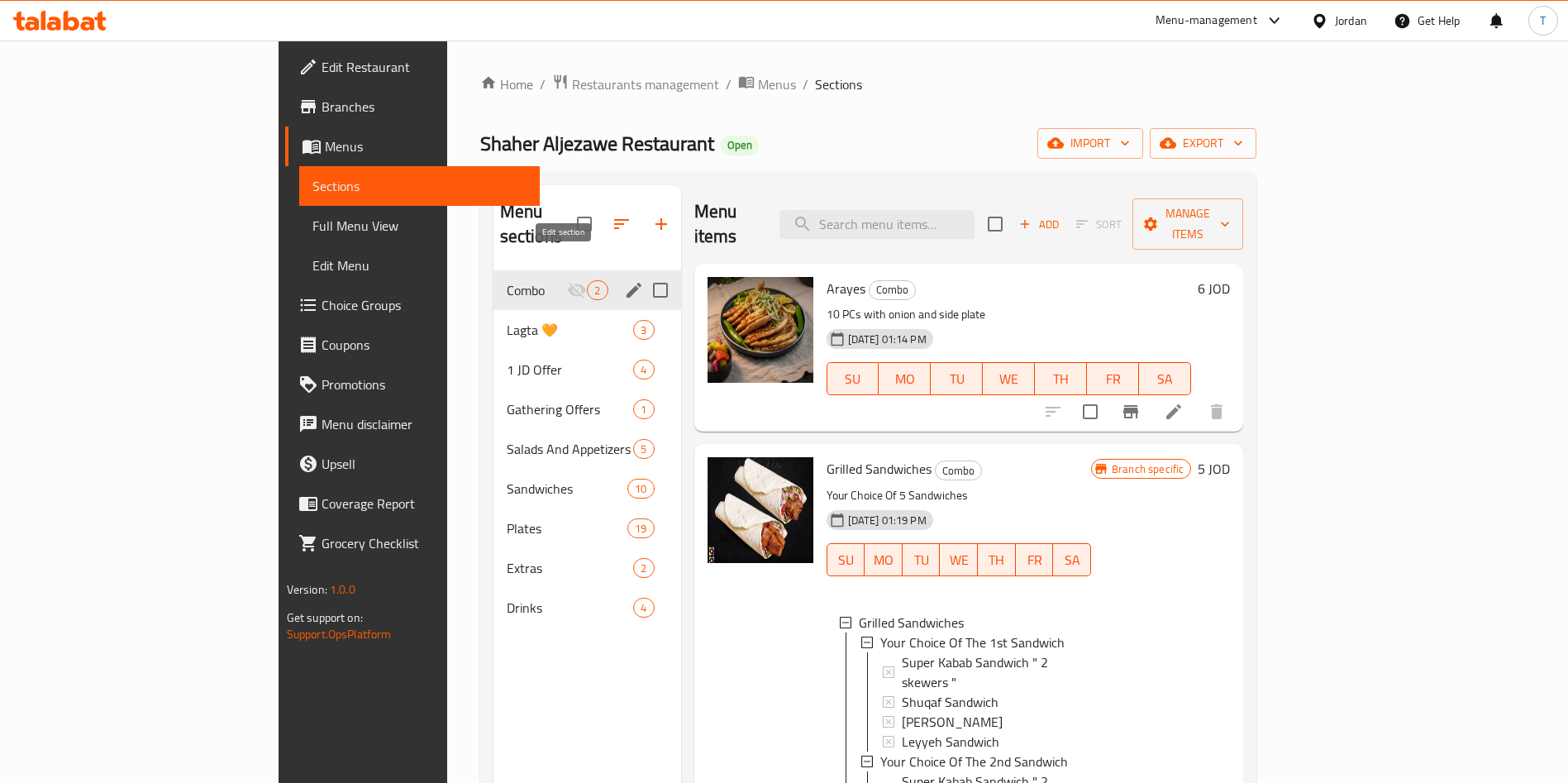
click at [627, 282] on icon "edit" at bounding box center [634, 289] width 15 height 15
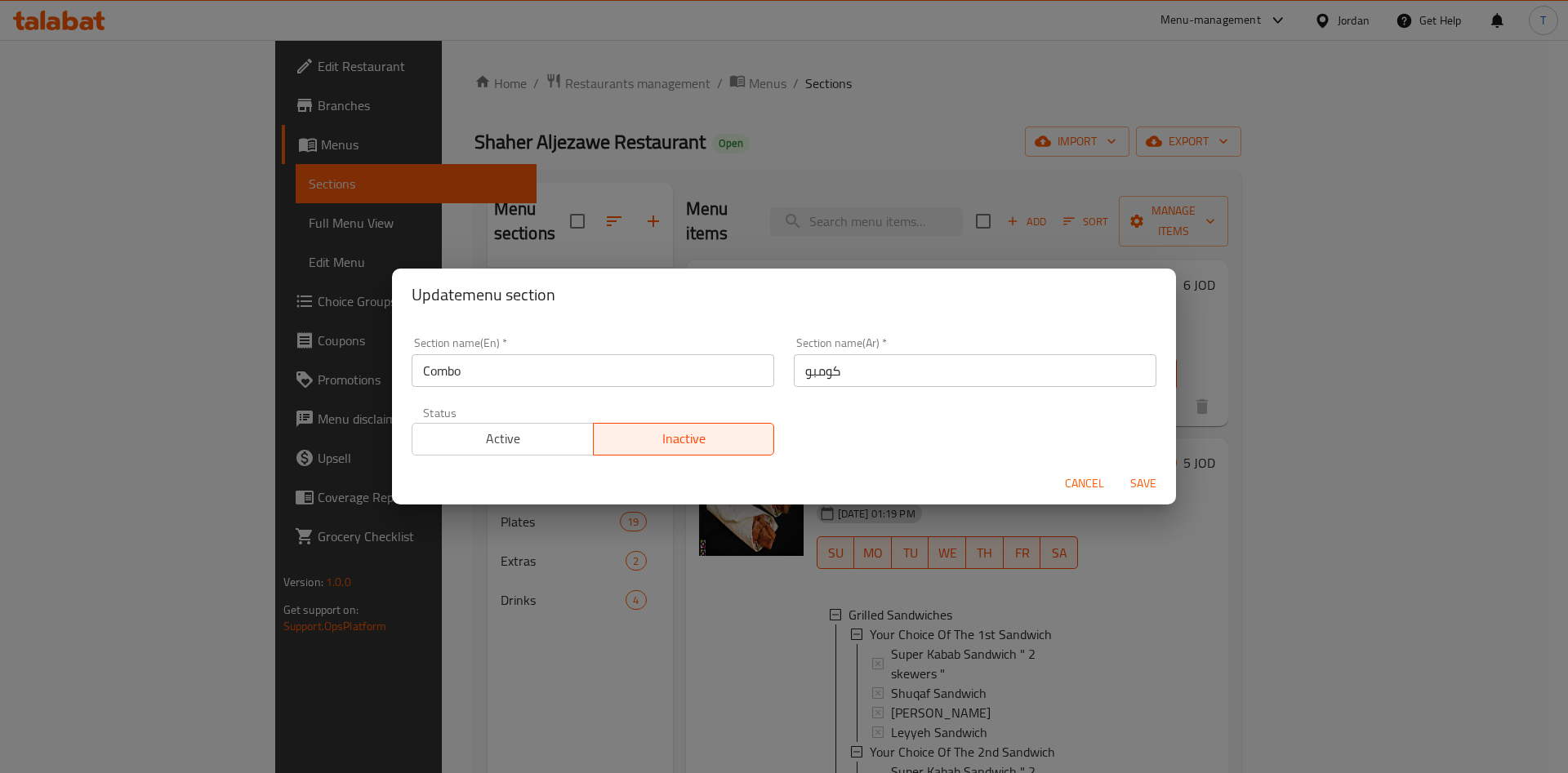
click at [562, 446] on span "Active" at bounding box center [503, 438] width 168 height 24
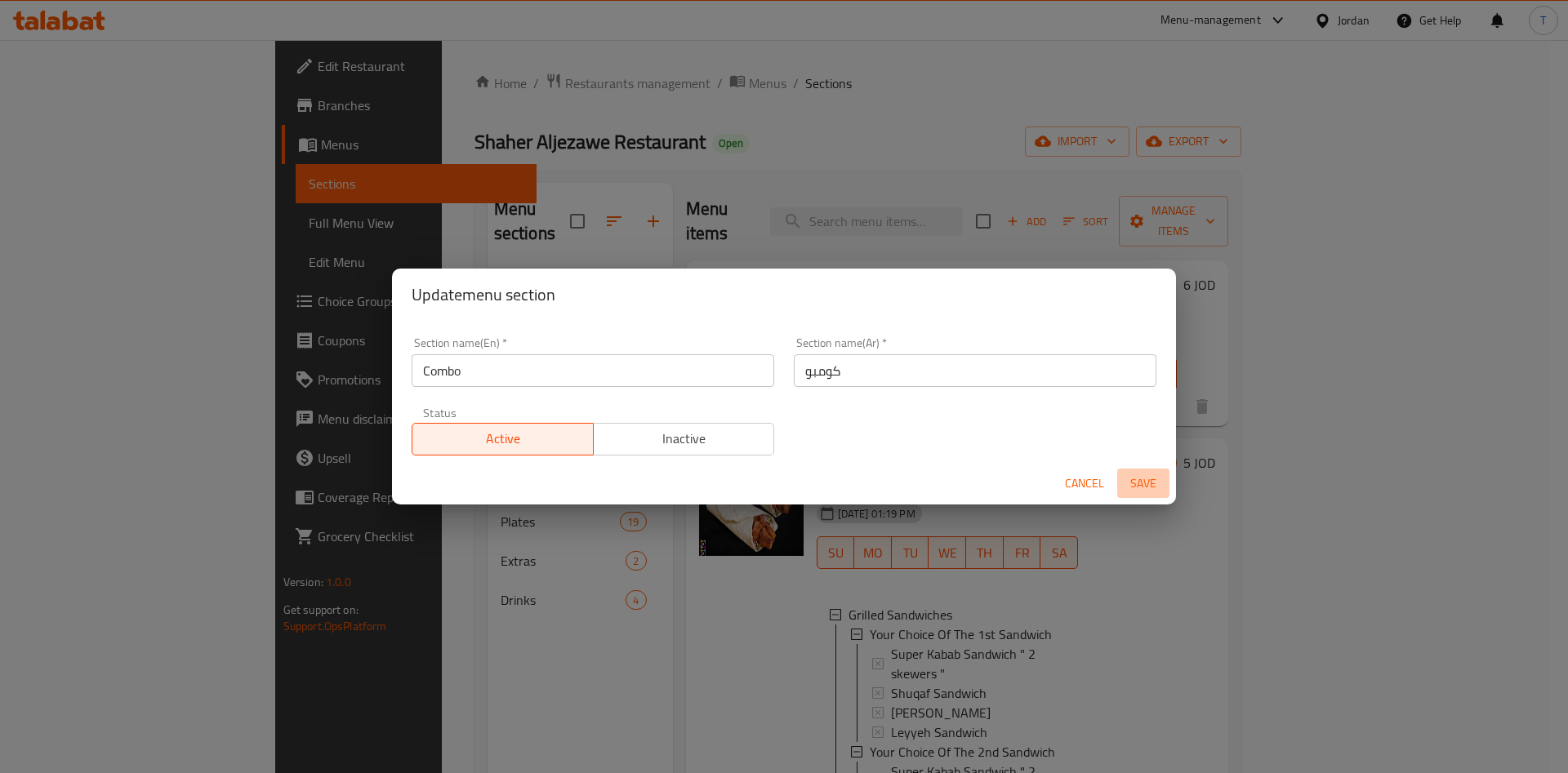
click at [1153, 484] on span "Save" at bounding box center [1143, 483] width 39 height 20
